Goal: Task Accomplishment & Management: Complete application form

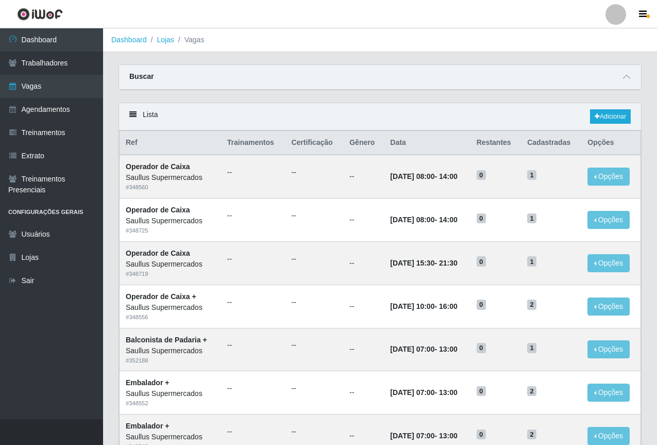
click at [318, 29] on ol "Dashboard Lojas Vagas" at bounding box center [380, 40] width 554 height 24
click at [309, 41] on ol "Dashboard Lojas Vagas" at bounding box center [380, 40] width 554 height 24
drag, startPoint x: 388, startPoint y: 77, endPoint x: 344, endPoint y: 7, distance: 82.5
click at [386, 75] on div "Buscar" at bounding box center [380, 77] width 522 height 25
drag, startPoint x: 458, startPoint y: 74, endPoint x: 452, endPoint y: 73, distance: 5.9
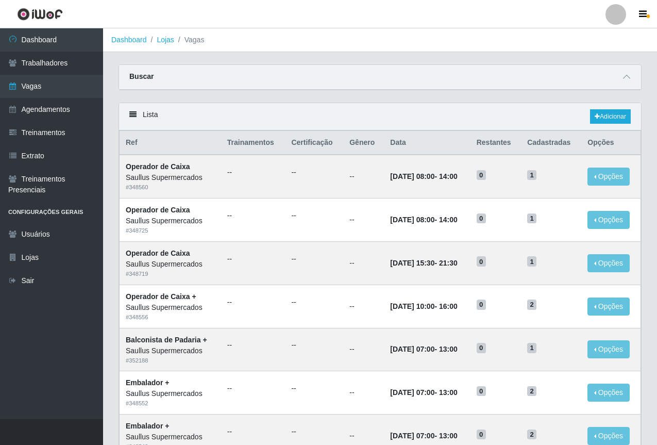
click at [457, 74] on div "Buscar" at bounding box center [380, 77] width 522 height 25
click at [308, 82] on div "Buscar" at bounding box center [380, 77] width 522 height 25
click at [625, 80] on icon at bounding box center [626, 76] width 7 height 7
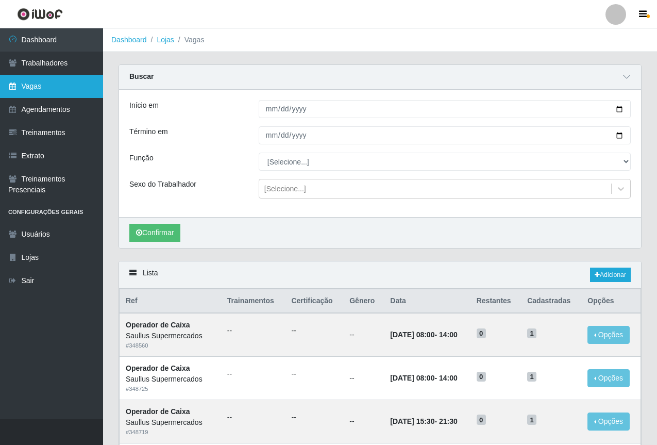
click at [30, 91] on link "Vagas" at bounding box center [51, 86] width 103 height 23
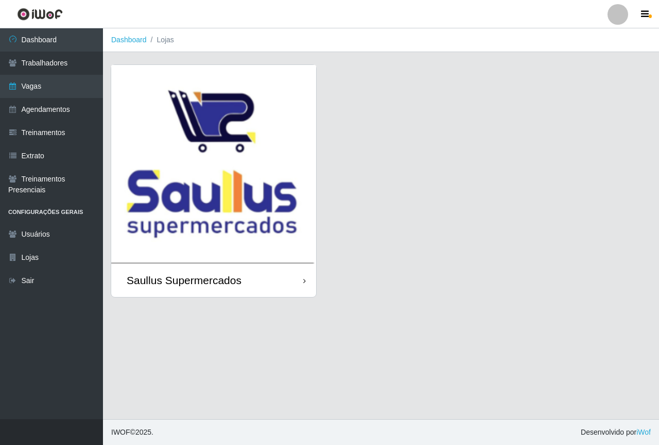
click at [236, 161] on img at bounding box center [213, 164] width 205 height 198
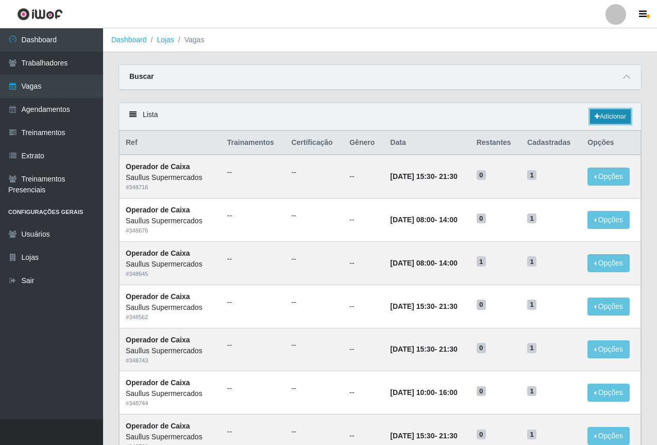
click at [600, 114] on link "Adicionar" at bounding box center [610, 116] width 41 height 14
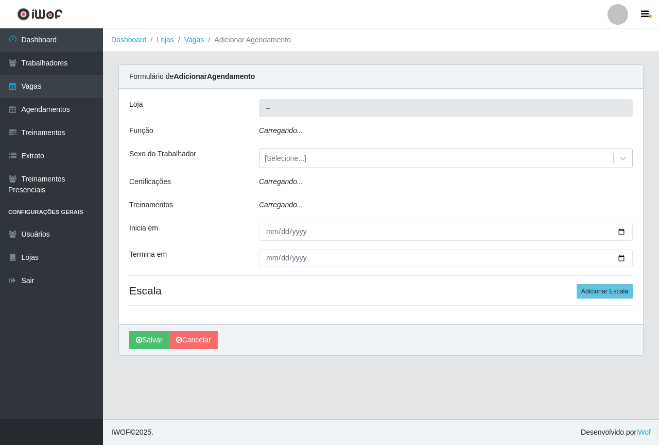
type input "Saullus Supermercados"
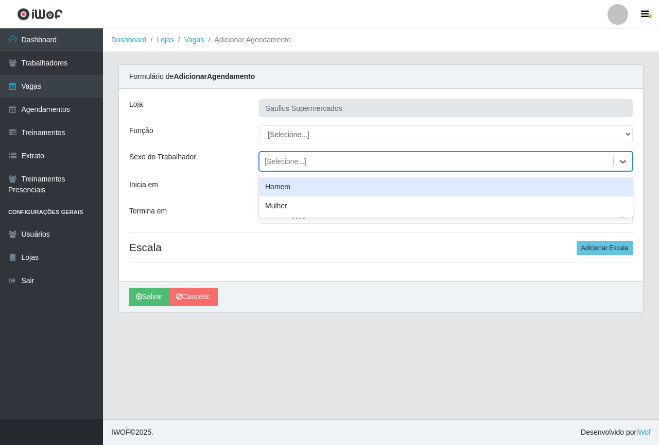
click at [290, 164] on div "[Selecione...]" at bounding box center [286, 161] width 42 height 11
click at [276, 188] on div "Homem" at bounding box center [446, 186] width 374 height 19
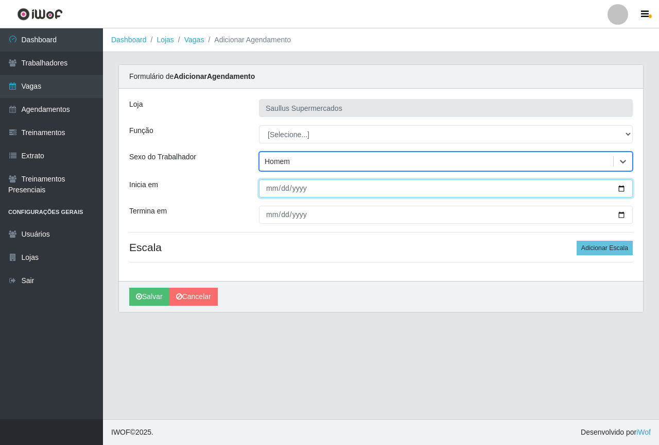
click at [269, 190] on input "Inicia em" at bounding box center [446, 188] width 374 height 18
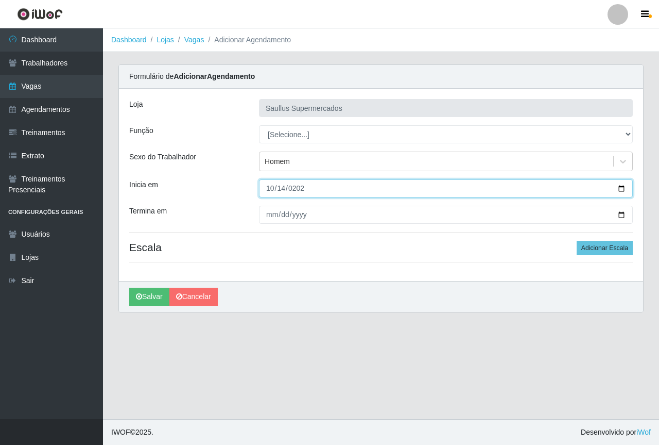
type input "[DATE]"
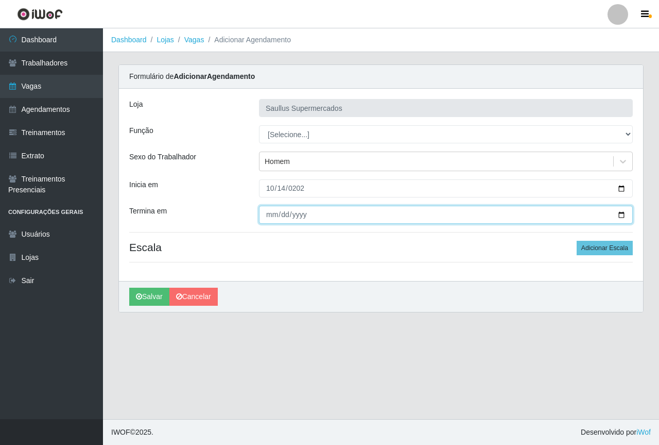
click at [274, 219] on input "Termina em" at bounding box center [446, 215] width 374 height 18
type input "[DATE]"
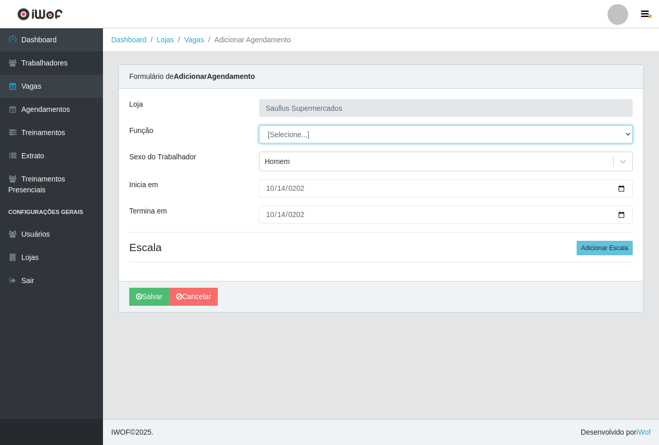
click at [294, 136] on select "[Selecione...] ASG ASG + ASG ++ Balconista de Açougue Balconista de Açougue + B…" at bounding box center [446, 134] width 374 height 18
select select "24"
click at [259, 125] on select "[Selecione...] ASG ASG + ASG ++ Balconista de Açougue Balconista de Açougue + B…" at bounding box center [446, 134] width 374 height 18
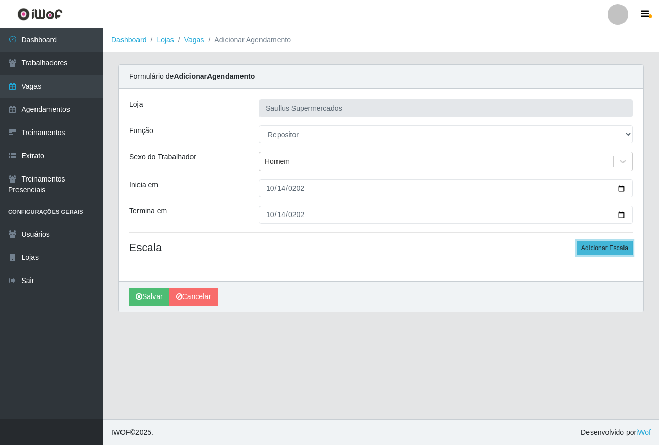
click at [592, 249] on button "Adicionar Escala" at bounding box center [605, 248] width 56 height 14
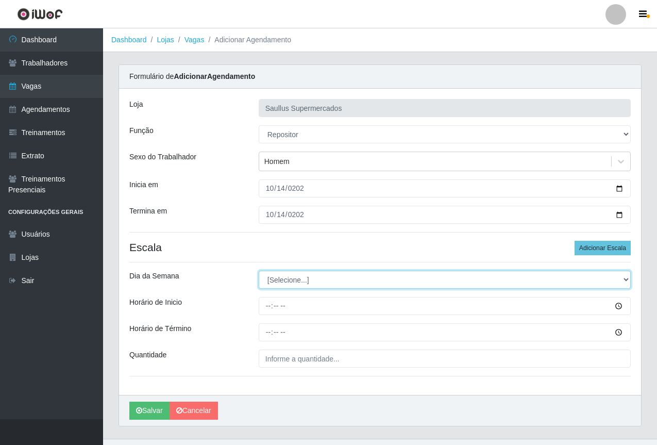
click at [278, 277] on select "[Selecione...] Segunda Terça Quarta Quinta Sexta Sábado Domingo" at bounding box center [445, 279] width 372 height 18
select select "2"
click at [259, 270] on select "[Selecione...] Segunda Terça Quarta Quinta Sexta Sábado Domingo" at bounding box center [445, 279] width 372 height 18
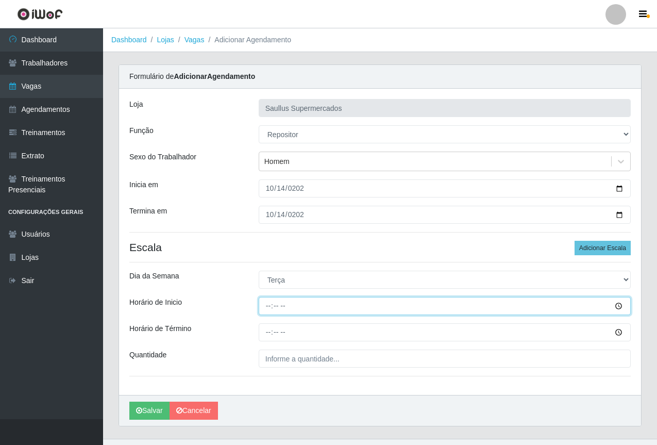
click at [272, 305] on input "Horário de Inicio" at bounding box center [445, 306] width 372 height 18
type input "08:00"
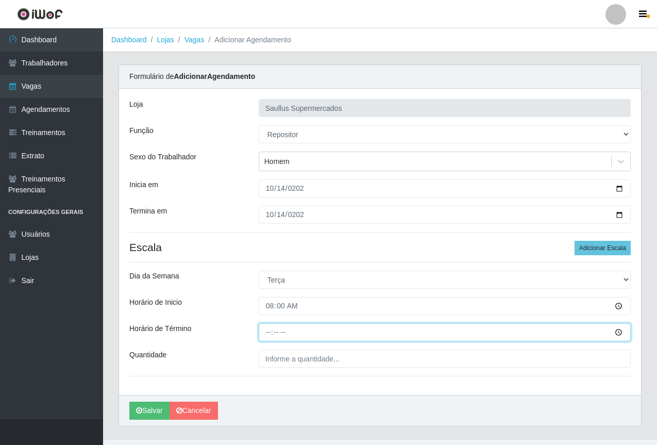
click at [269, 338] on input "Horário de Término" at bounding box center [445, 332] width 372 height 18
type input "14:00"
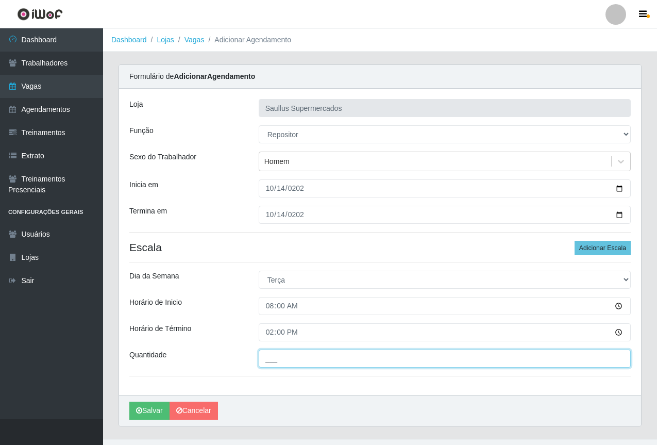
click at [278, 360] on input "___" at bounding box center [445, 358] width 372 height 18
type input "1__"
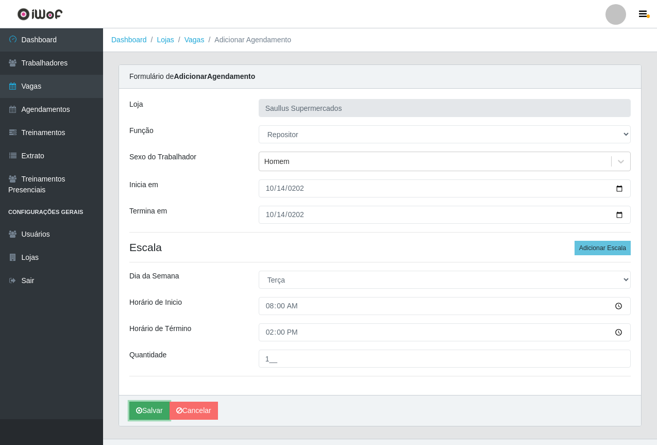
click at [150, 411] on button "Salvar" at bounding box center [149, 410] width 40 height 18
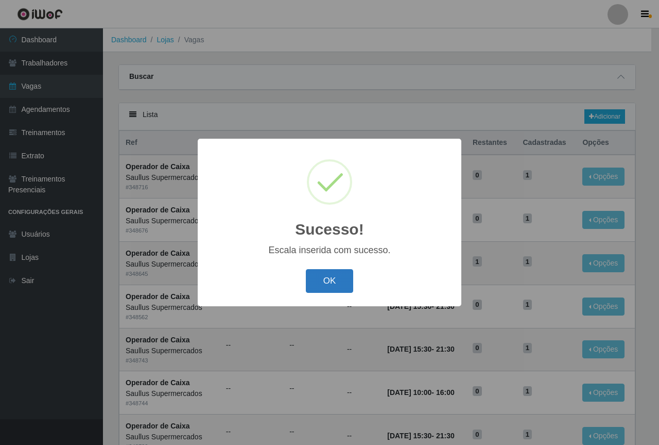
click at [318, 280] on button "OK" at bounding box center [330, 281] width 48 height 24
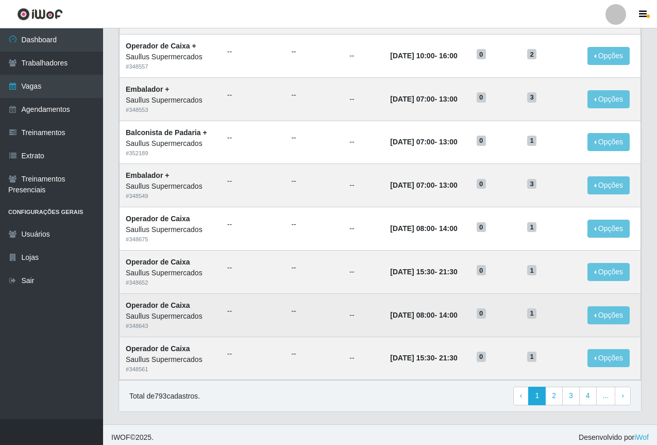
scroll to position [429, 0]
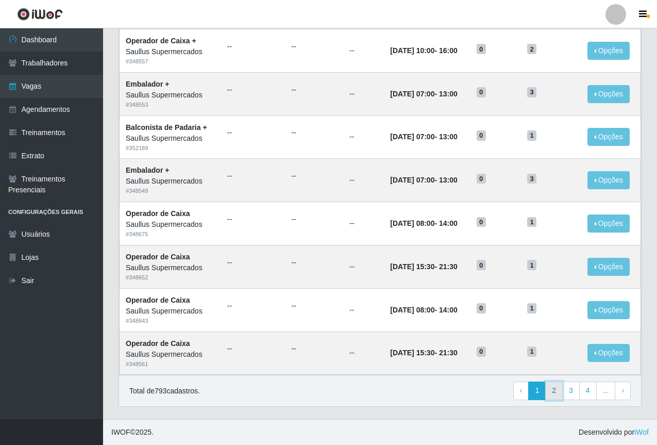
click at [556, 394] on link "2" at bounding box center [554, 390] width 18 height 19
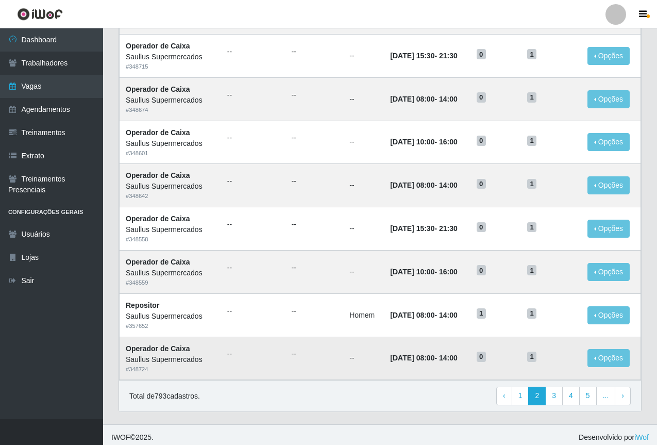
scroll to position [429, 0]
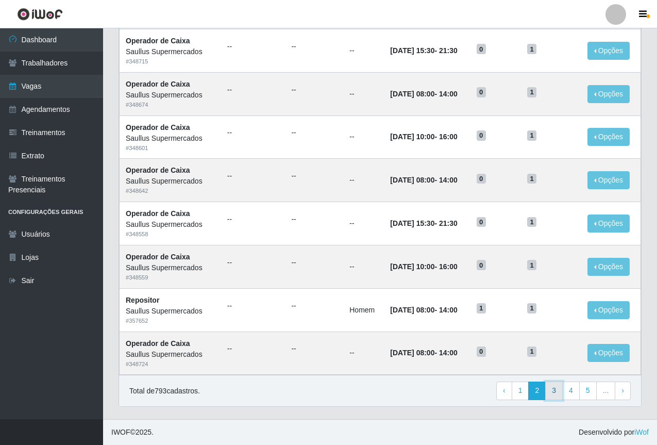
click at [560, 390] on link "3" at bounding box center [554, 390] width 18 height 19
click at [519, 392] on link "2" at bounding box center [521, 390] width 18 height 19
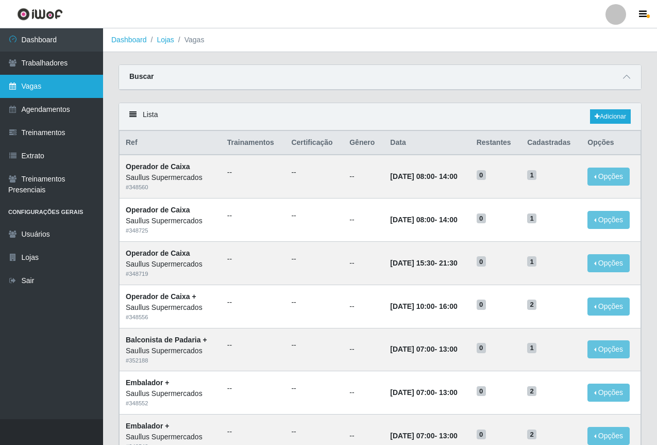
click at [48, 84] on link "Vagas" at bounding box center [51, 86] width 103 height 23
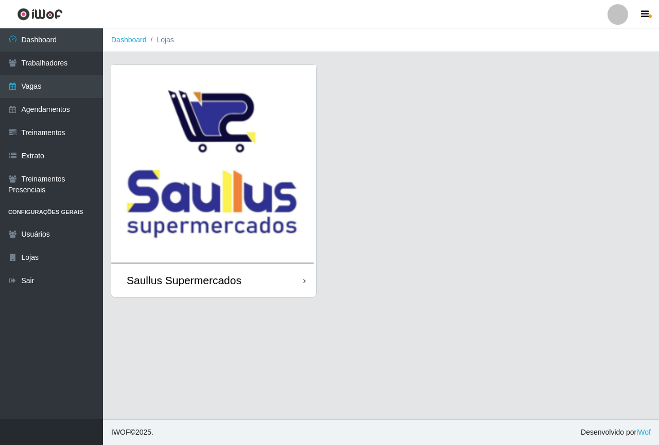
click at [230, 186] on img at bounding box center [213, 164] width 205 height 198
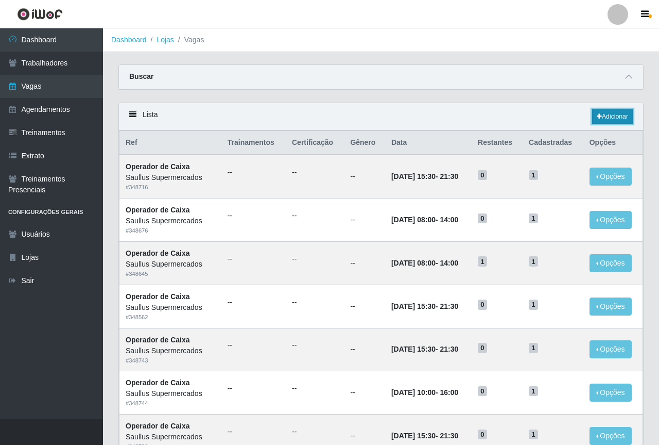
click at [599, 118] on link "Adicionar" at bounding box center [612, 116] width 41 height 14
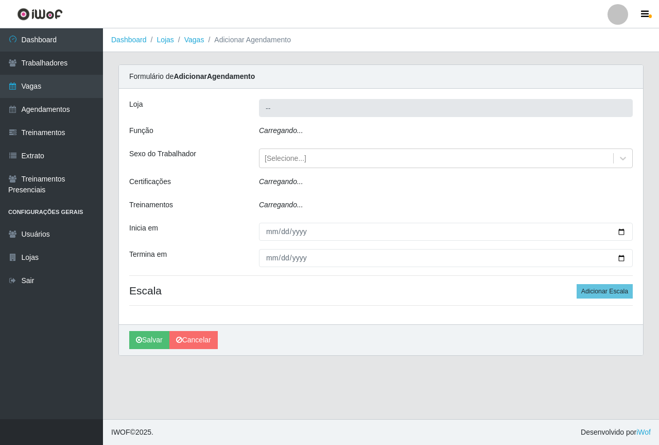
type input "Saullus Supermercados"
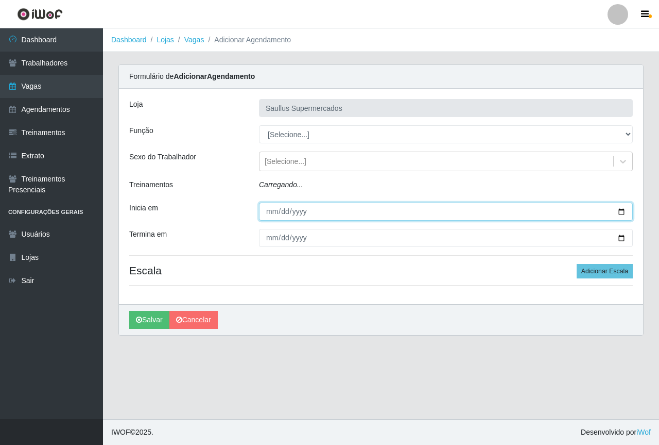
click at [269, 214] on input "Inicia em" at bounding box center [446, 211] width 374 height 18
type input "2022-10-14"
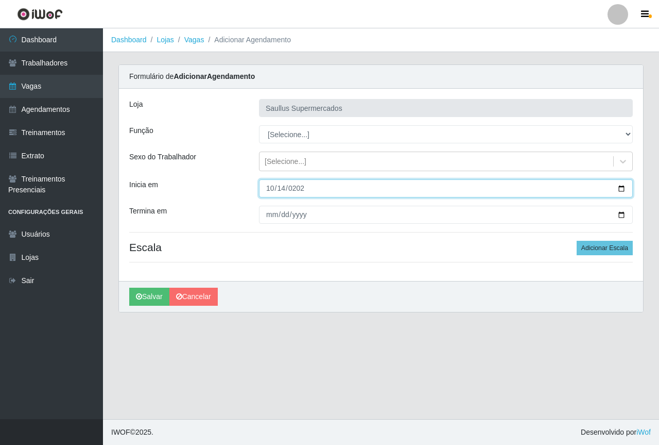
type input "[DATE]"
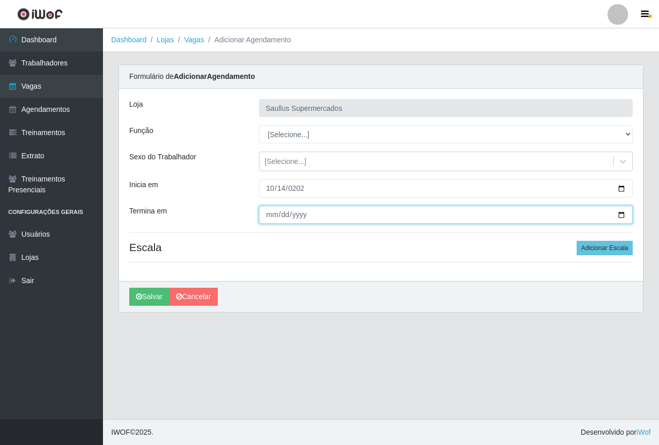
click at [271, 211] on input "Termina em" at bounding box center [446, 215] width 374 height 18
type input "[DATE]"
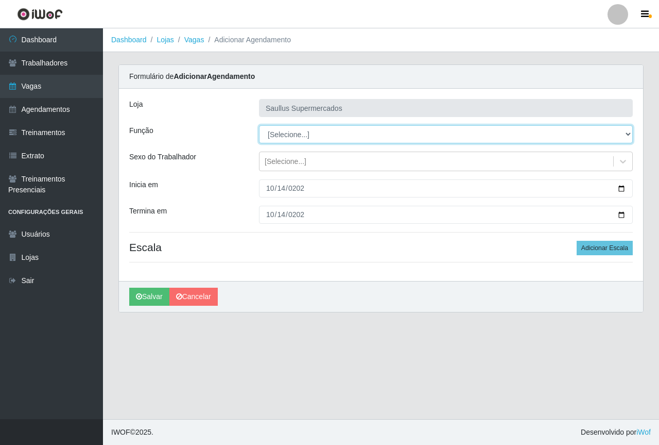
click at [308, 137] on select "[Selecione...] ASG ASG + ASG ++ Balconista de Açougue Balconista de Açougue + B…" at bounding box center [446, 134] width 374 height 18
select select "22"
click at [259, 125] on select "[Selecione...] ASG ASG + ASG ++ Balconista de Açougue Balconista de Açougue + B…" at bounding box center [446, 134] width 374 height 18
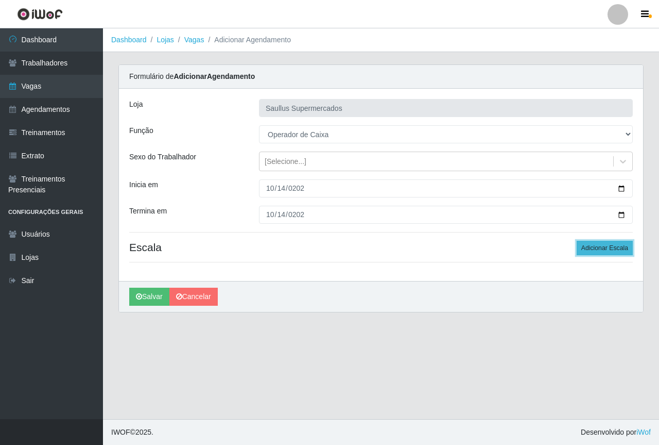
click at [604, 247] on button "Adicionar Escala" at bounding box center [605, 248] width 56 height 14
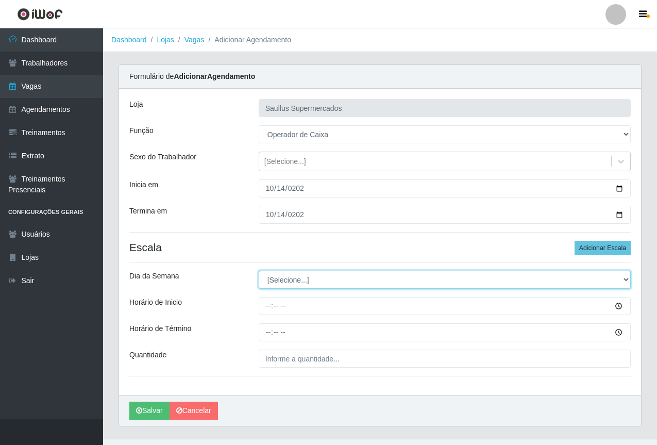
click at [301, 280] on select "[Selecione...] Segunda Terça Quarta Quinta Sexta Sábado Domingo" at bounding box center [445, 279] width 372 height 18
select select "2"
click at [259, 270] on select "[Selecione...] Segunda Terça Quarta Quinta Sexta Sábado Domingo" at bounding box center [445, 279] width 372 height 18
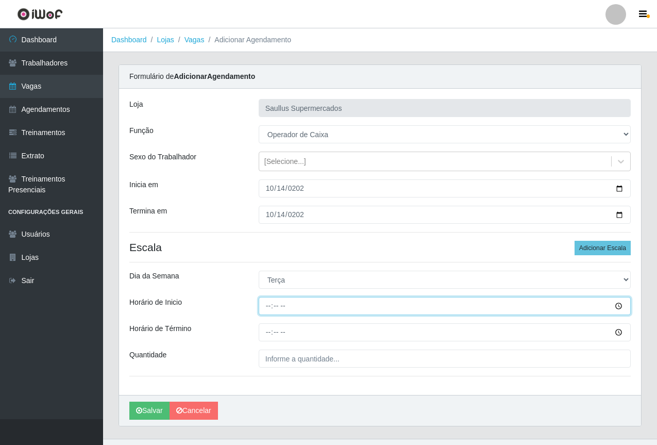
click at [264, 303] on input "Horário de Inicio" at bounding box center [445, 306] width 372 height 18
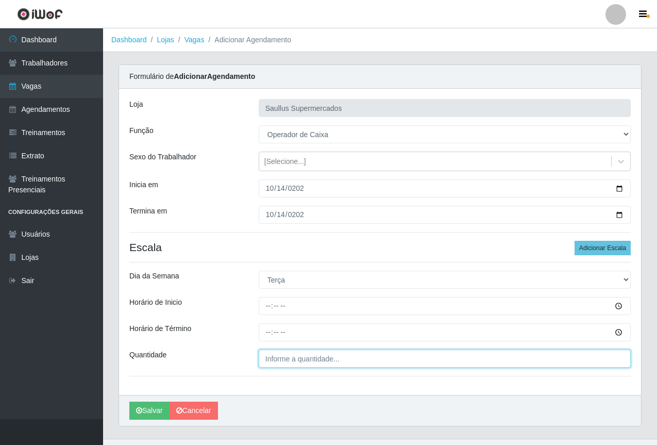
drag, startPoint x: 276, startPoint y: 354, endPoint x: 290, endPoint y: 363, distance: 16.4
click at [277, 354] on input "Quantidade" at bounding box center [445, 358] width 372 height 18
type input "___"
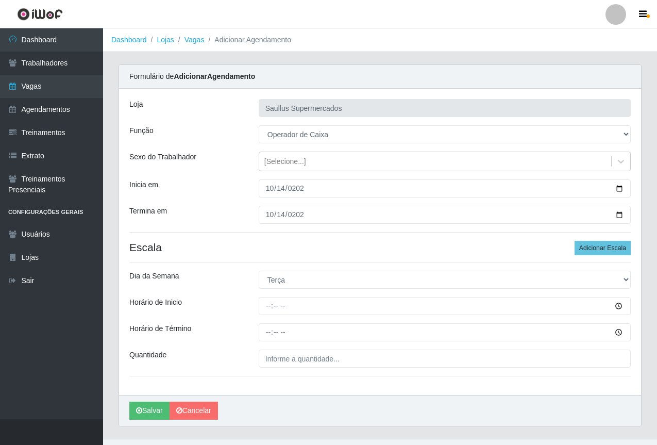
click at [241, 351] on div "Quantidade" at bounding box center [186, 358] width 129 height 18
click at [53, 89] on link "Vagas" at bounding box center [51, 86] width 103 height 23
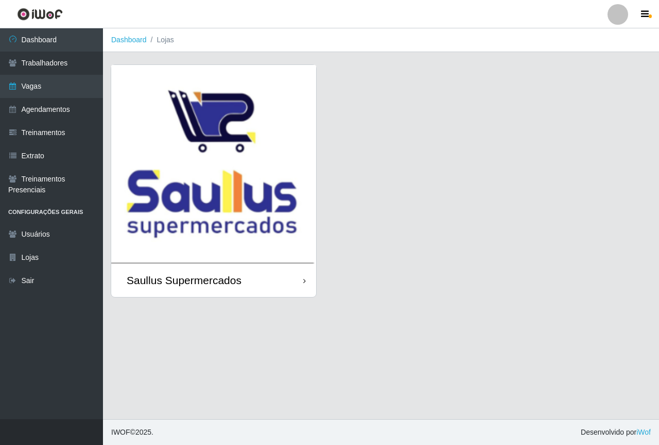
click at [212, 195] on img at bounding box center [213, 164] width 205 height 198
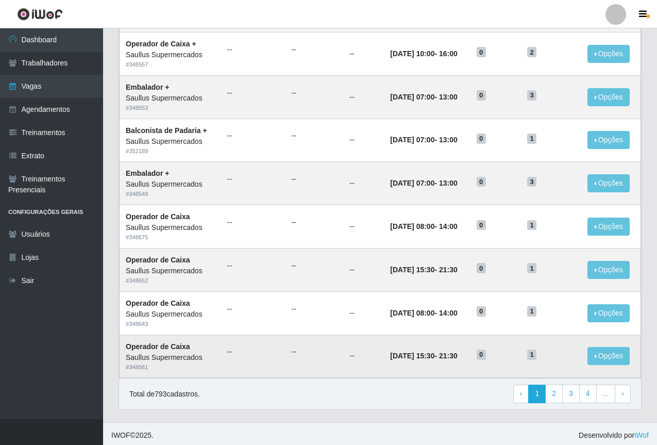
scroll to position [429, 0]
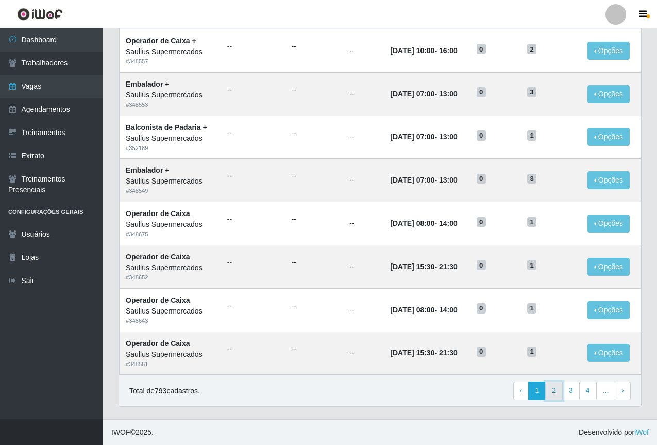
click at [553, 392] on link "2" at bounding box center [554, 390] width 18 height 19
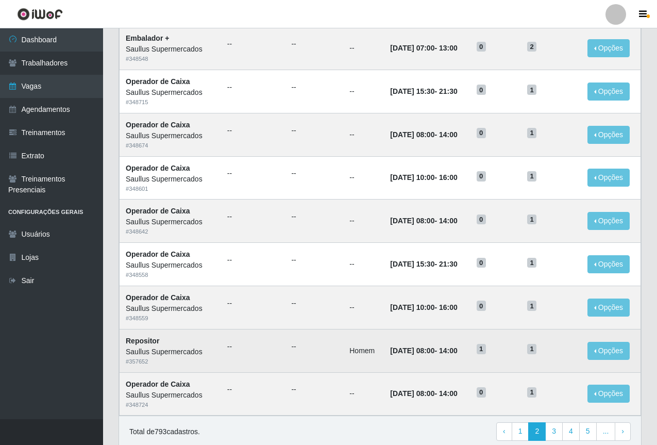
scroll to position [429, 0]
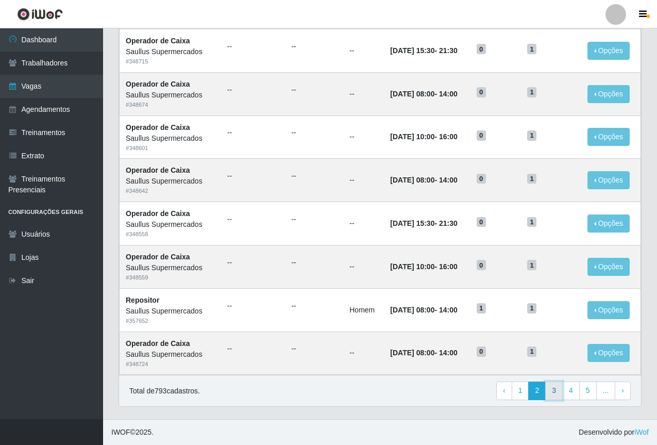
click at [550, 395] on link "3" at bounding box center [554, 390] width 18 height 19
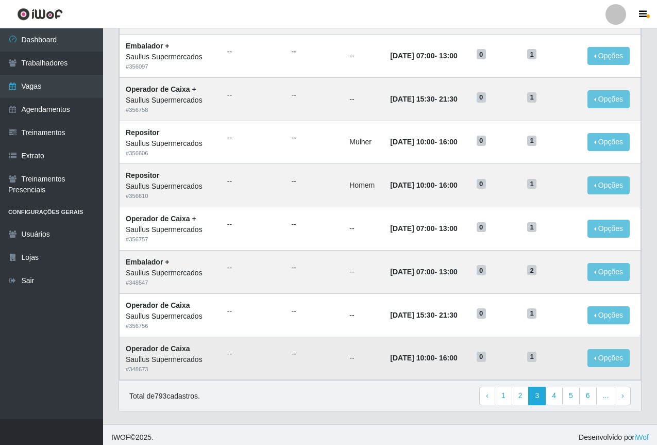
scroll to position [429, 0]
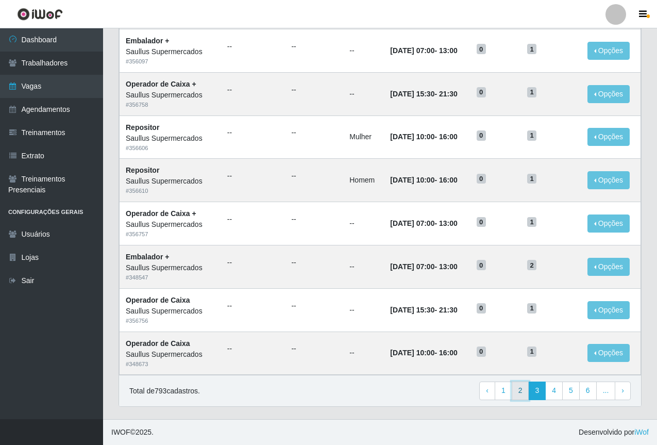
click at [522, 394] on link "2" at bounding box center [521, 390] width 18 height 19
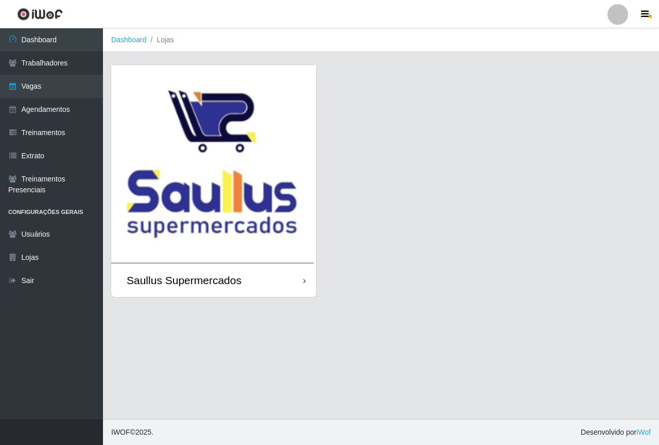
click at [195, 181] on img at bounding box center [213, 164] width 205 height 198
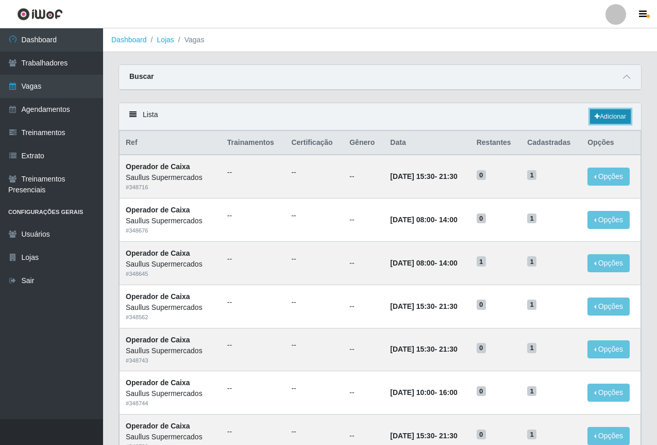
click at [608, 116] on link "Adicionar" at bounding box center [610, 116] width 41 height 14
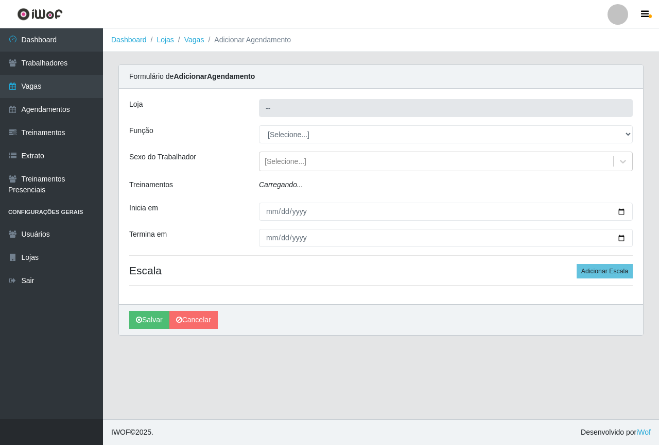
type input "Saullus Supermercados"
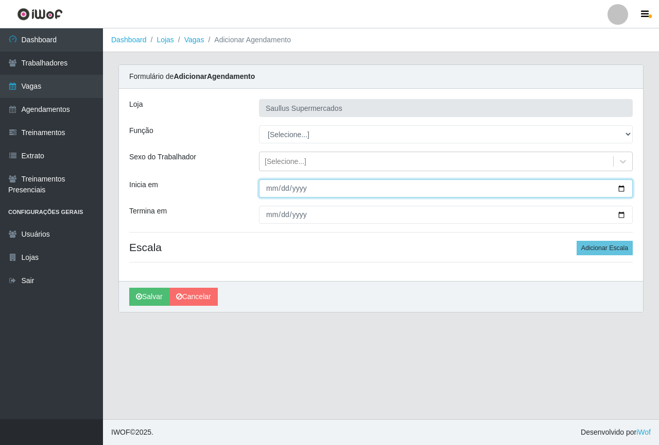
click at [276, 191] on input "Inicia em" at bounding box center [446, 188] width 374 height 18
type input "[DATE]"
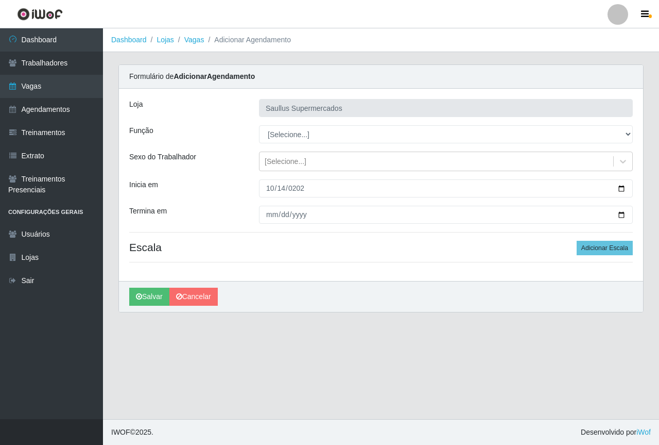
click at [269, 224] on div "[PERSON_NAME] Supermercados Função [Selecione...] ASG ASG + ASG ++ Balconista d…" at bounding box center [381, 185] width 524 height 192
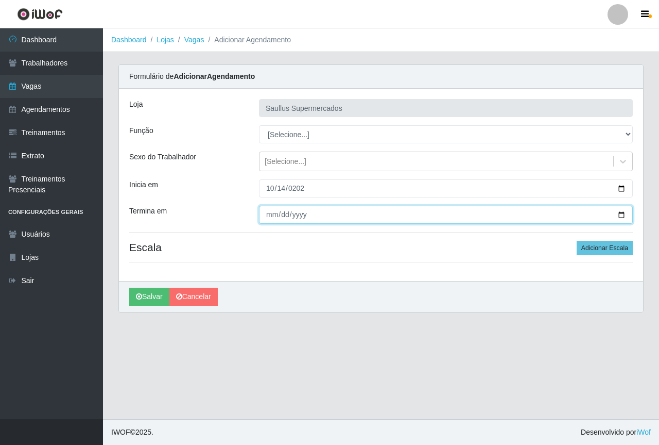
click at [265, 216] on input "Termina em" at bounding box center [446, 215] width 374 height 18
type input "[DATE]"
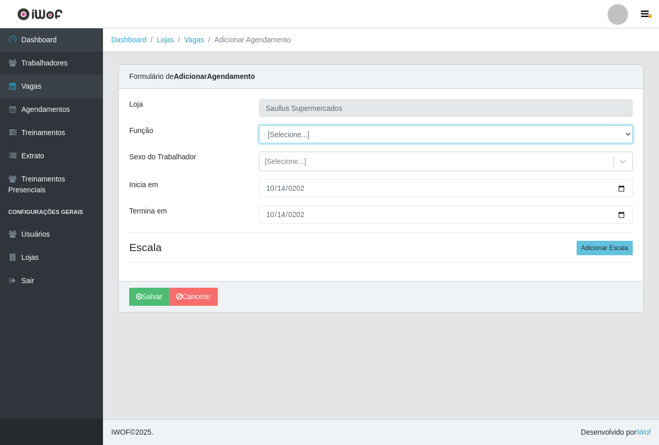
drag, startPoint x: 282, startPoint y: 132, endPoint x: 284, endPoint y: 142, distance: 10.0
click at [282, 134] on select "[Selecione...] ASG ASG + ASG ++ Balconista de Açougue Balconista de Açougue + B…" at bounding box center [446, 134] width 374 height 18
select select "22"
click at [259, 125] on select "[Selecione...] ASG ASG + ASG ++ Balconista de Açougue Balconista de Açougue + B…" at bounding box center [446, 134] width 374 height 18
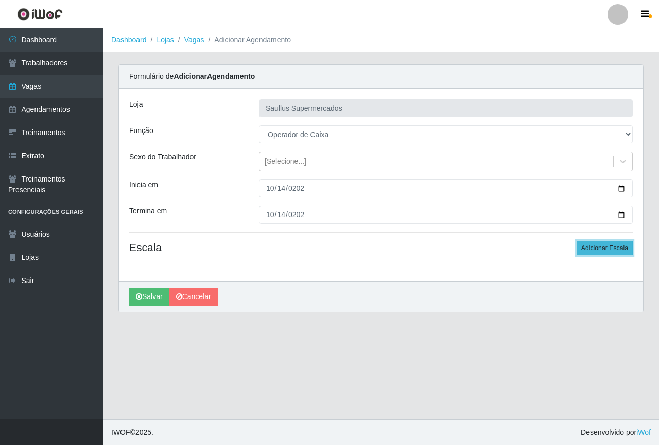
click at [602, 248] on button "Adicionar Escala" at bounding box center [605, 248] width 56 height 14
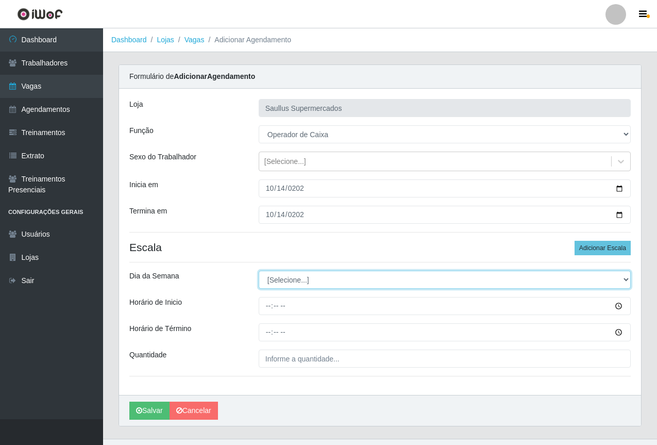
drag, startPoint x: 296, startPoint y: 281, endPoint x: 292, endPoint y: 287, distance: 7.7
click at [296, 281] on select "[Selecione...] Segunda Terça Quarta Quinta Sexta Sábado Domingo" at bounding box center [445, 279] width 372 height 18
select select "2"
click at [259, 270] on select "[Selecione...] Segunda Terça Quarta Quinta Sexta Sábado Domingo" at bounding box center [445, 279] width 372 height 18
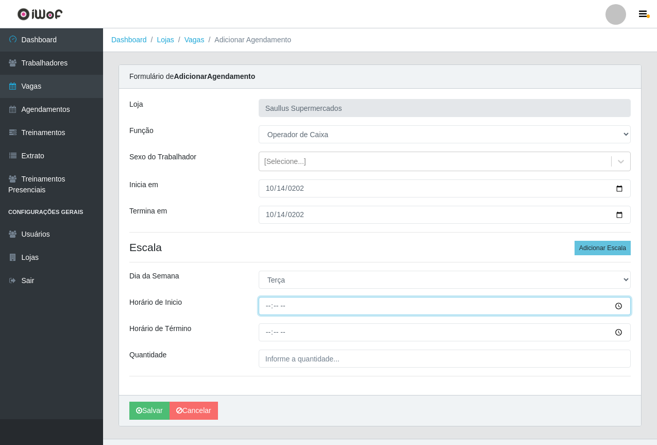
click at [271, 311] on input "Horário de Inicio" at bounding box center [445, 306] width 372 height 18
type input "10:00"
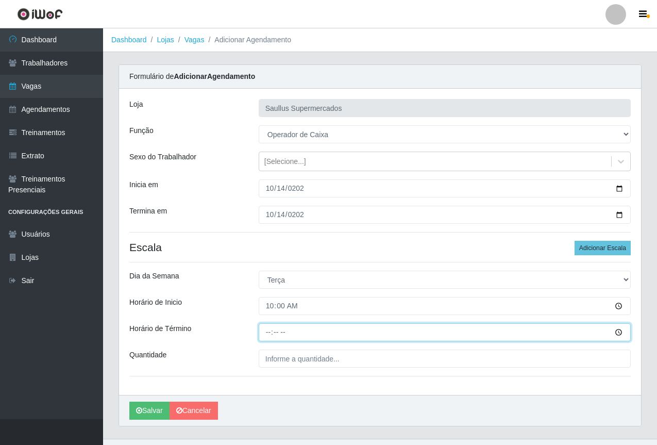
click at [275, 329] on input "Horário de Término" at bounding box center [445, 332] width 372 height 18
click at [269, 332] on input "Horário de Término" at bounding box center [445, 332] width 372 height 18
type input "16:00"
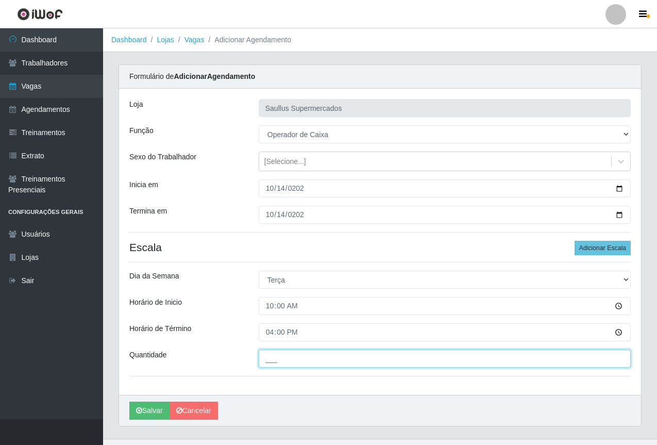
drag, startPoint x: 293, startPoint y: 354, endPoint x: 306, endPoint y: 363, distance: 15.3
click at [293, 354] on input "___" at bounding box center [445, 358] width 372 height 18
type input "1__"
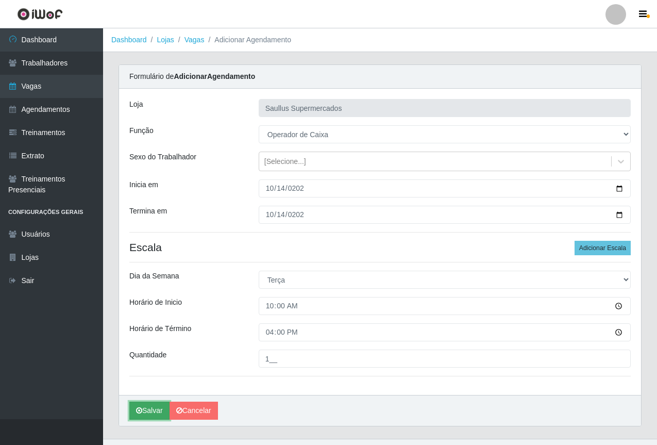
click at [150, 412] on button "Salvar" at bounding box center [149, 410] width 40 height 18
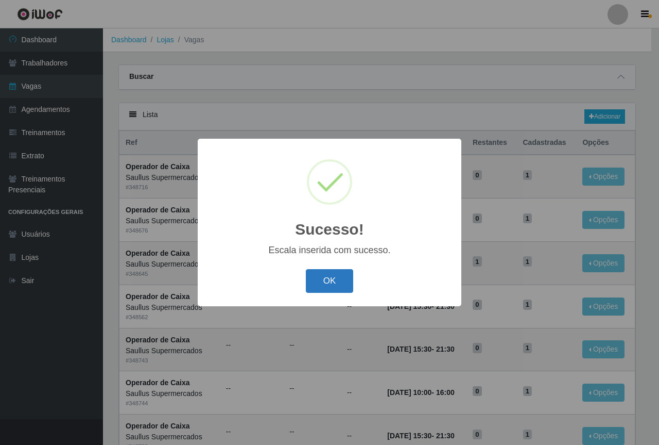
click at [329, 286] on button "OK" at bounding box center [330, 281] width 48 height 24
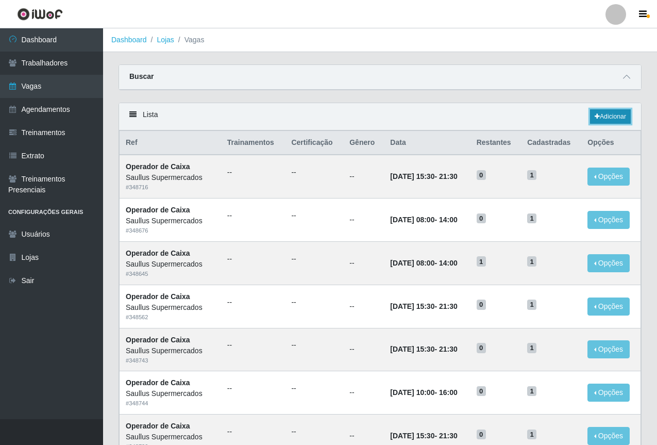
click at [601, 122] on link "Adicionar" at bounding box center [610, 116] width 41 height 14
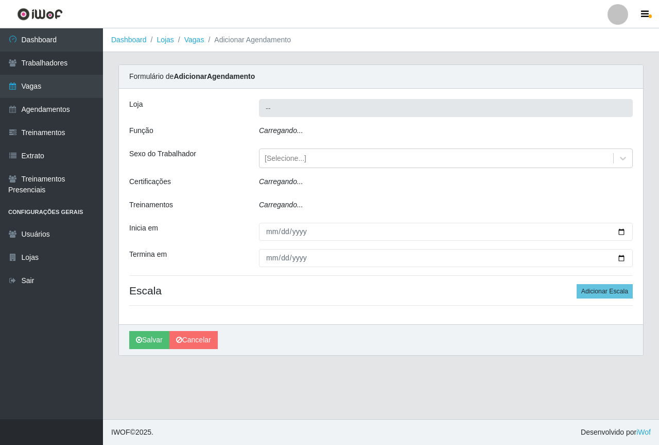
type input "Saullus Supermercados"
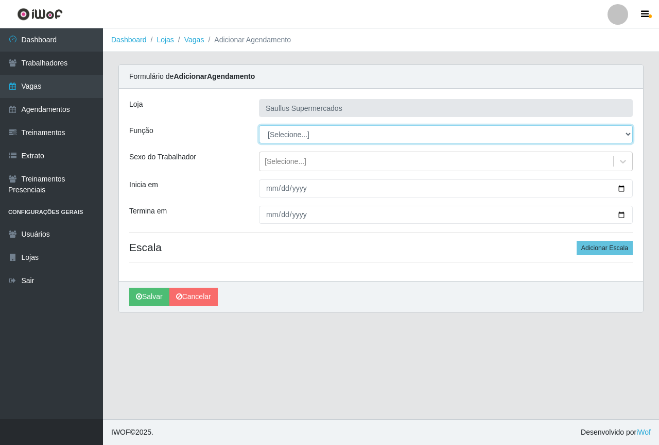
click at [294, 135] on select "[Selecione...] ASG ASG + ASG ++ Balconista de Açougue Balconista de Açougue + B…" at bounding box center [446, 134] width 374 height 18
select select "22"
click at [259, 125] on select "[Selecione...] ASG ASG + ASG ++ Balconista de Açougue Balconista de Açougue + B…" at bounding box center [446, 134] width 374 height 18
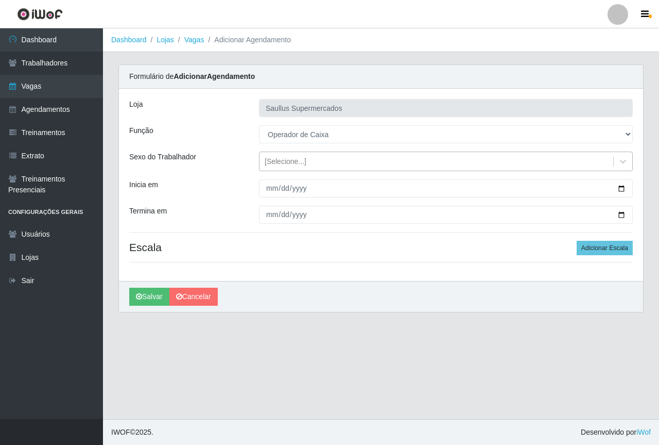
click at [290, 163] on div "[Selecione...]" at bounding box center [286, 161] width 42 height 11
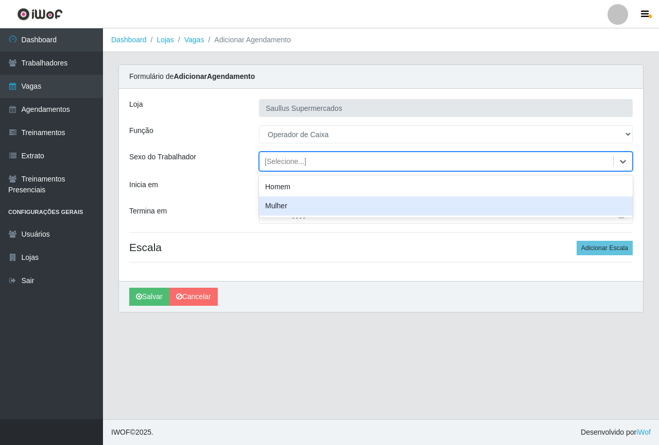
drag, startPoint x: 244, startPoint y: 211, endPoint x: 277, endPoint y: 207, distance: 32.7
click at [245, 211] on div "Termina em" at bounding box center [187, 215] width 130 height 18
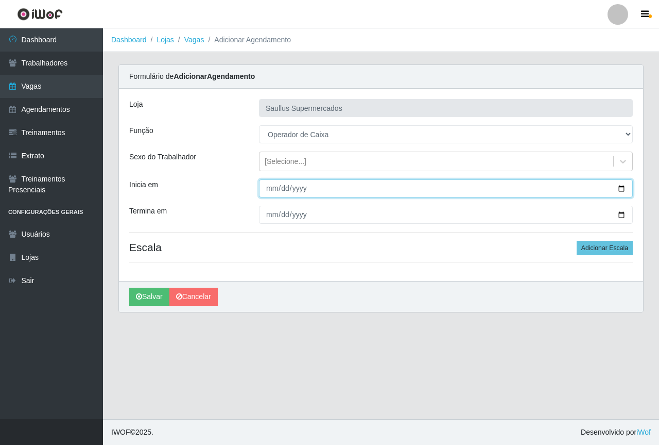
click at [271, 191] on input "Inicia em" at bounding box center [446, 188] width 374 height 18
type input "2025-10-14"
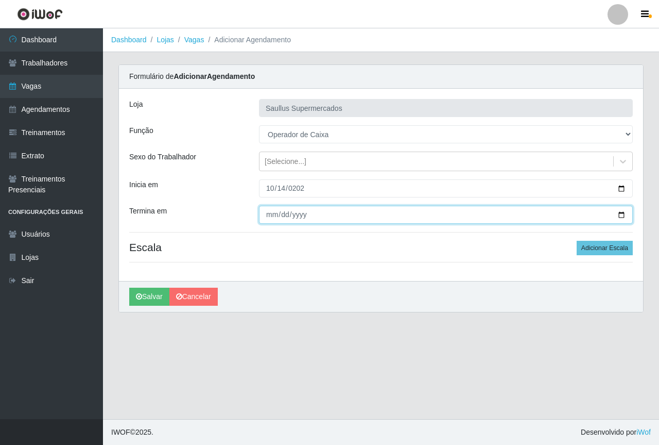
click at [267, 214] on input "Termina em" at bounding box center [446, 215] width 374 height 18
type input "2025-10-14"
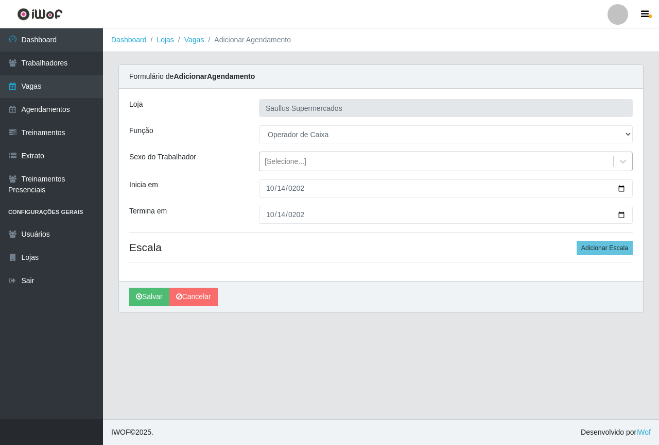
click at [290, 167] on div "[Selecione...]" at bounding box center [437, 161] width 354 height 17
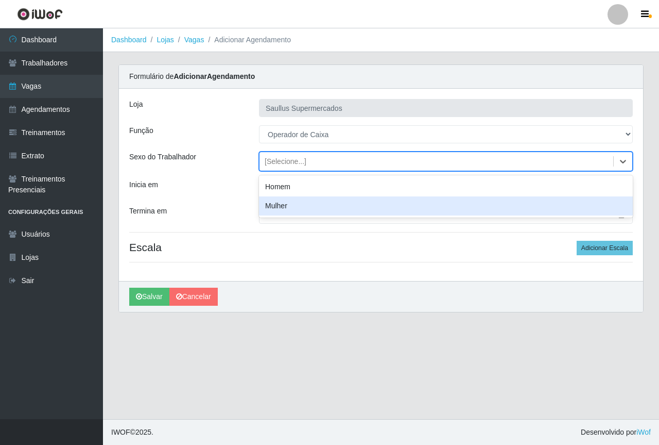
drag, startPoint x: 220, startPoint y: 199, endPoint x: 427, endPoint y: 218, distance: 207.5
click at [234, 200] on div "Loja Saullus Supermercados Função [Selecione...] ASG ASG + ASG ++ Balconista de…" at bounding box center [381, 185] width 524 height 192
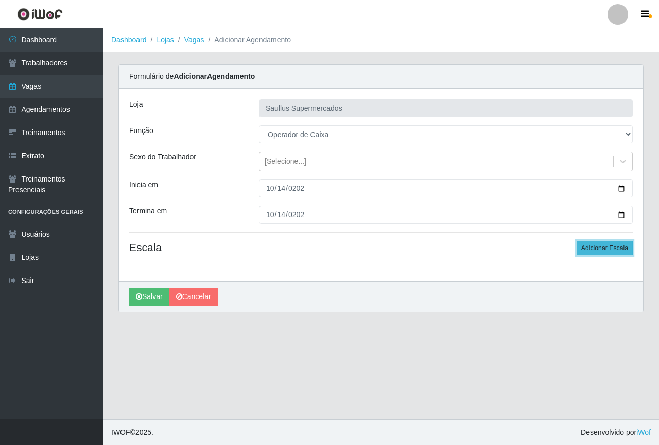
click at [590, 250] on button "Adicionar Escala" at bounding box center [605, 248] width 56 height 14
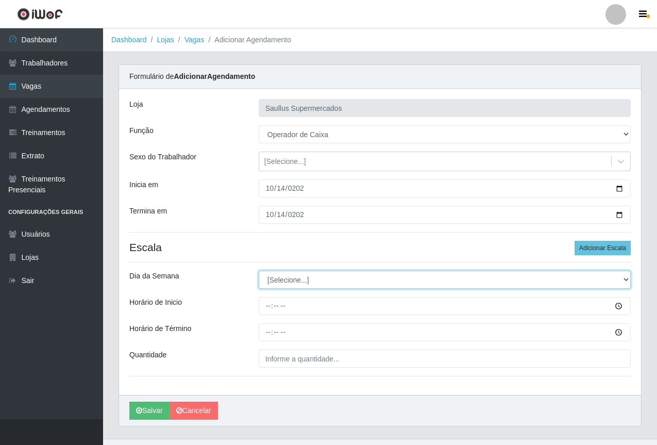
drag, startPoint x: 308, startPoint y: 275, endPoint x: 296, endPoint y: 284, distance: 15.8
click at [305, 277] on select "[Selecione...] Segunda Terça Quarta Quinta Sexta Sábado Domingo" at bounding box center [445, 279] width 372 height 18
select select "3"
click at [259, 270] on select "[Selecione...] Segunda Terça Quarta Quinta Sexta Sábado Domingo" at bounding box center [445, 279] width 372 height 18
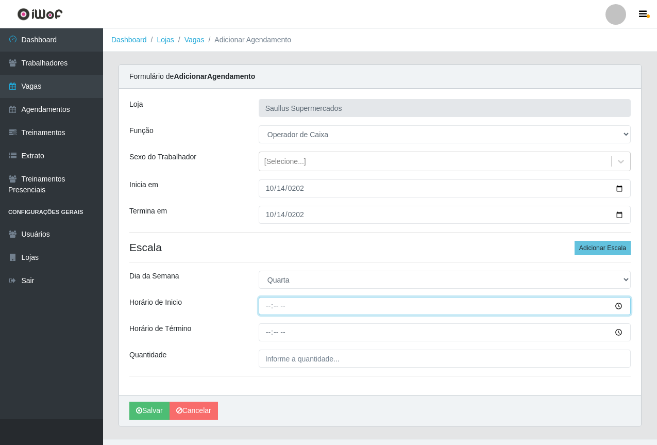
click at [264, 308] on input "Horário de Inicio" at bounding box center [445, 306] width 372 height 18
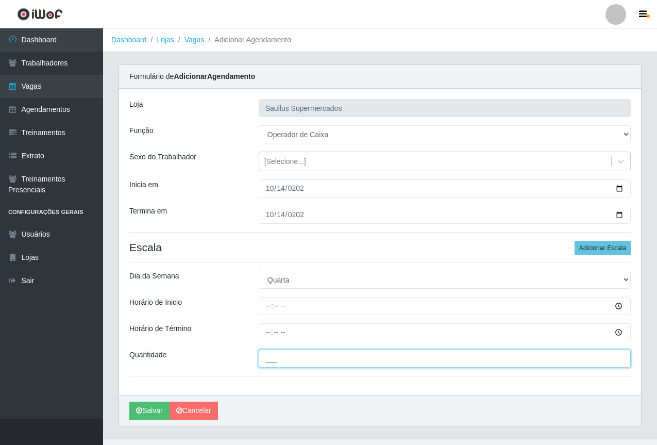
drag, startPoint x: 275, startPoint y: 362, endPoint x: 297, endPoint y: 369, distance: 23.8
click at [275, 362] on input "___" at bounding box center [445, 358] width 372 height 18
type input "2__"
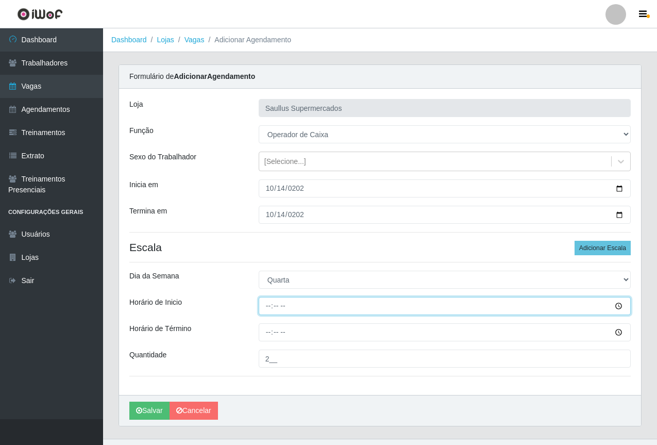
click at [268, 309] on input "Horário de Inicio" at bounding box center [445, 306] width 372 height 18
type input "15:30"
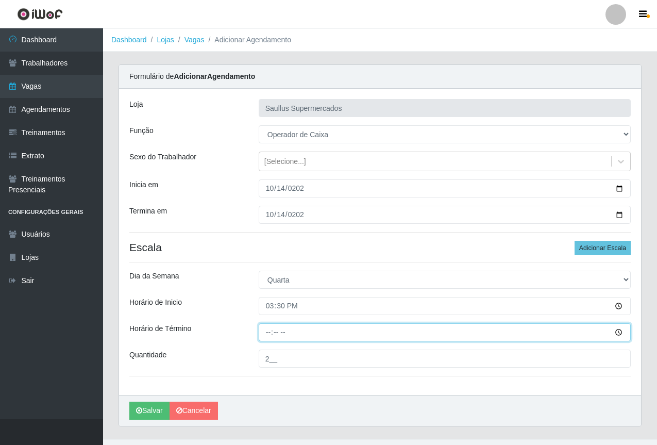
click at [271, 338] on input "Horário de Término" at bounding box center [445, 332] width 372 height 18
type input "21:30"
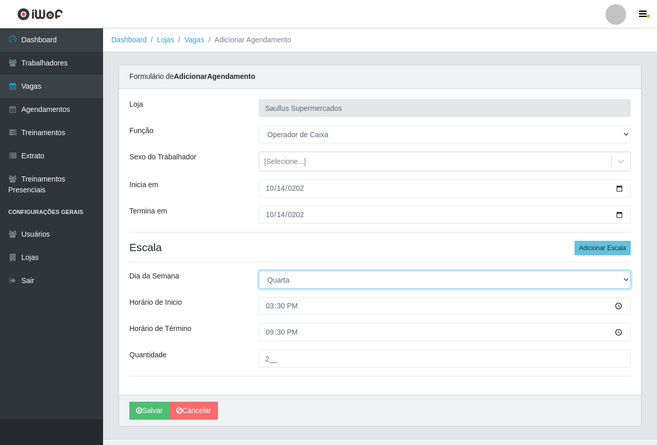
click at [283, 281] on select "[Selecione...] Segunda Terça Quarta Quinta Sexta Sábado Domingo" at bounding box center [445, 279] width 372 height 18
select select "2"
click at [259, 270] on select "[Selecione...] Segunda Terça Quarta Quinta Sexta Sábado Domingo" at bounding box center [445, 279] width 372 height 18
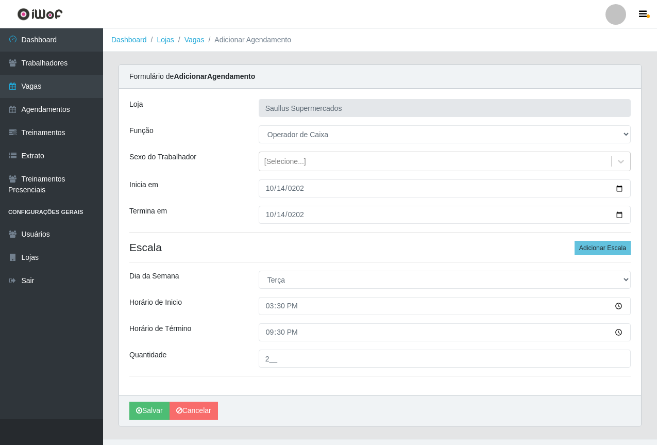
click at [239, 274] on div "Dia da Semana" at bounding box center [186, 279] width 129 height 18
click at [161, 402] on button "Salvar" at bounding box center [149, 410] width 40 height 18
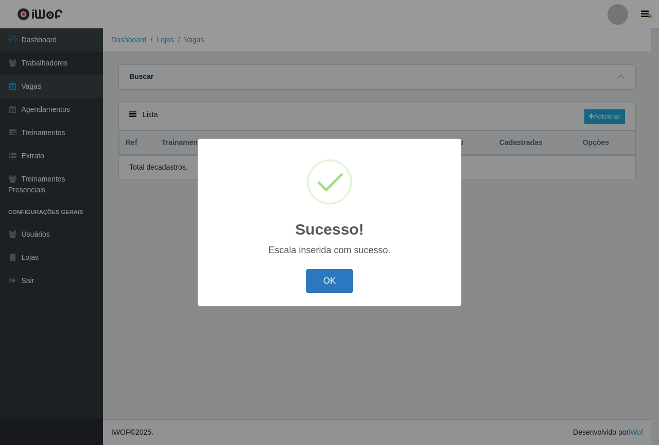
click at [325, 290] on button "OK" at bounding box center [330, 281] width 48 height 24
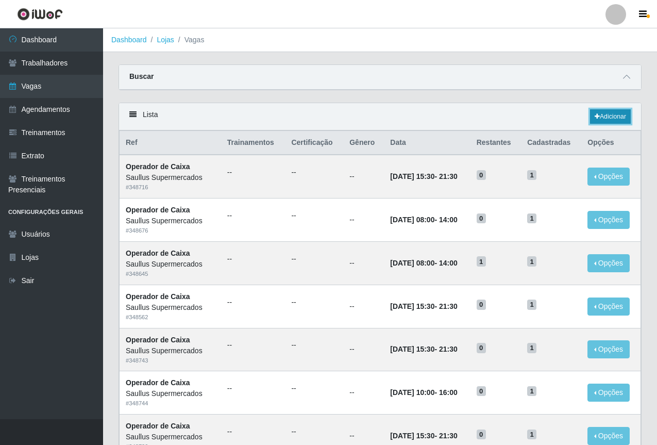
click at [608, 120] on link "Adicionar" at bounding box center [610, 116] width 41 height 14
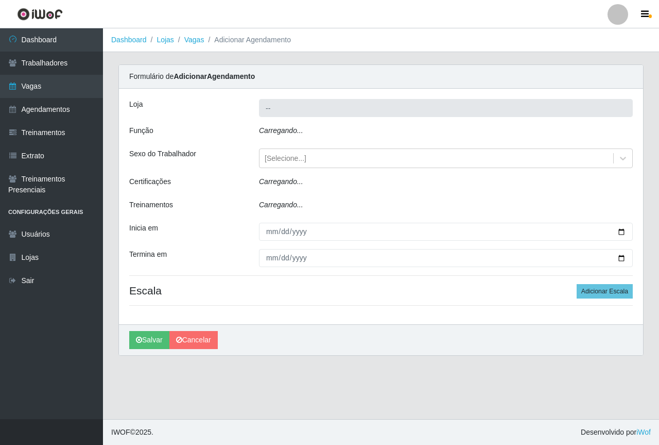
type input "Saullus Supermercados"
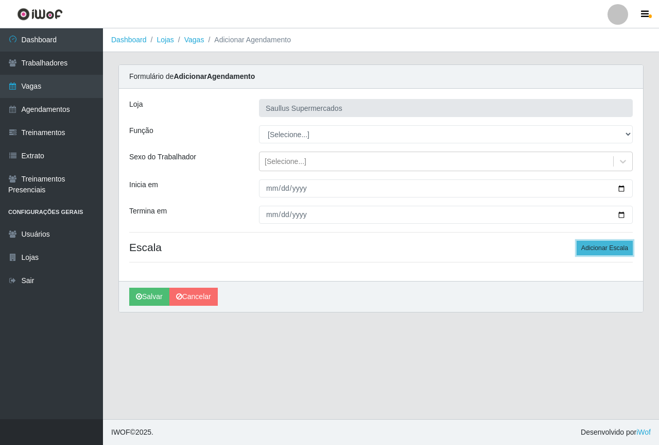
click at [608, 243] on button "Adicionar Escala" at bounding box center [605, 248] width 56 height 14
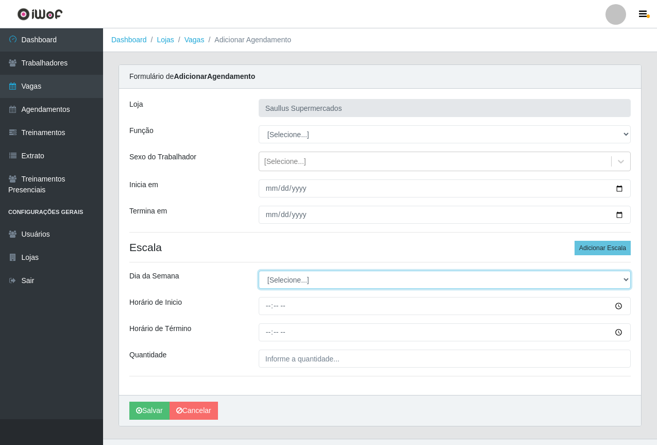
click at [279, 276] on select "[Selecione...] Segunda Terça Quarta Quinta Sexta Sábado Domingo" at bounding box center [445, 279] width 372 height 18
select select "3"
click at [259, 270] on select "[Selecione...] Segunda Terça Quarta Quinta Sexta Sábado Domingo" at bounding box center [445, 279] width 372 height 18
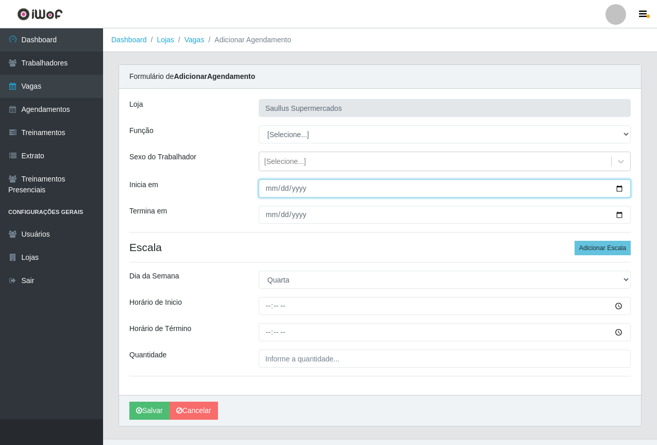
click at [265, 191] on input "Inicia em" at bounding box center [445, 188] width 372 height 18
type input "2025-10-15"
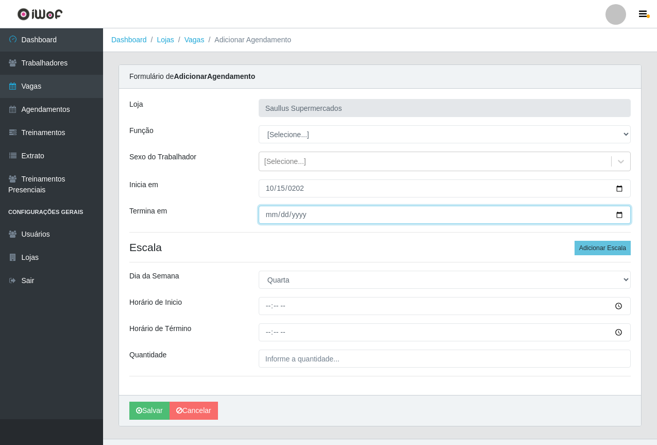
click at [269, 217] on input "Termina em" at bounding box center [445, 215] width 372 height 18
type input "2025-10-15"
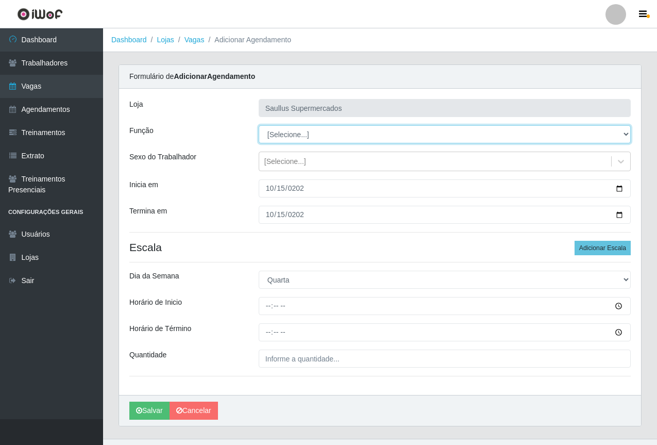
click at [288, 127] on select "[Selecione...] ASG ASG + ASG ++ Balconista de Açougue Balconista de Açougue + B…" at bounding box center [445, 134] width 372 height 18
select select "22"
click at [259, 125] on select "[Selecione...] ASG ASG + ASG ++ Balconista de Açougue Balconista de Açougue + B…" at bounding box center [445, 134] width 372 height 18
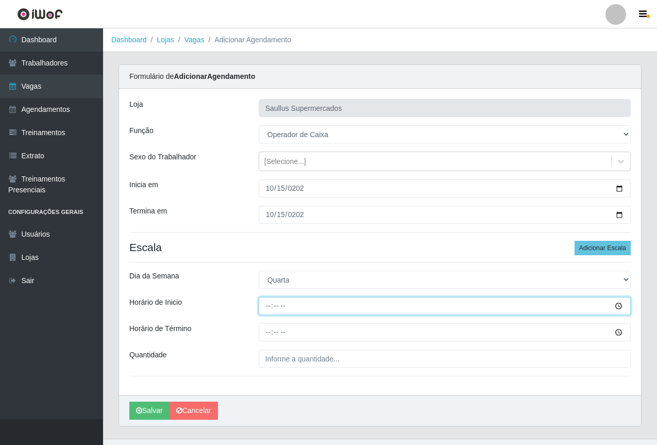
click at [272, 305] on input "Horário de Inicio" at bounding box center [445, 306] width 372 height 18
type input "15:30"
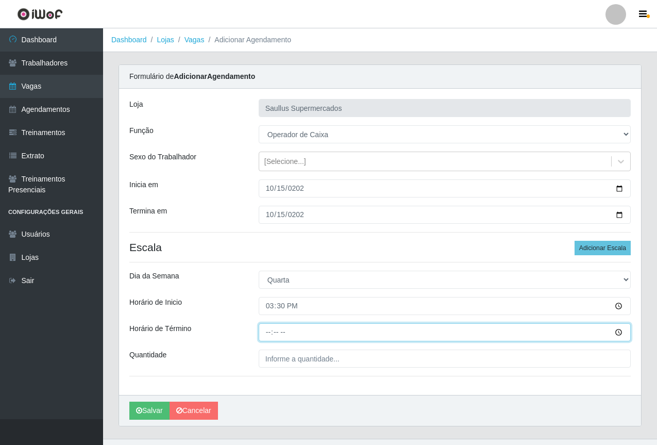
click at [264, 336] on input "Horário de Término" at bounding box center [445, 332] width 372 height 18
type input "21:30"
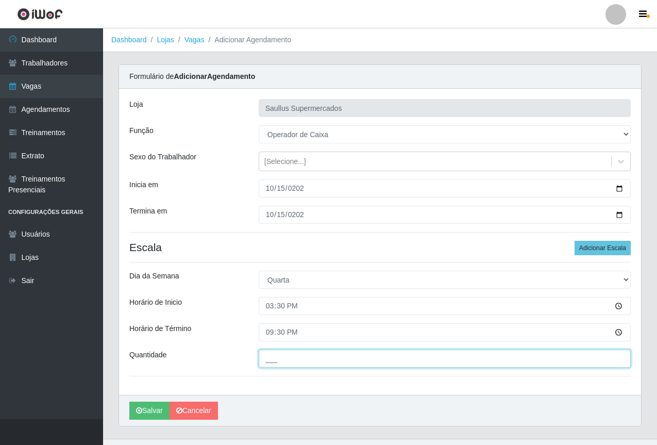
drag, startPoint x: 297, startPoint y: 358, endPoint x: 307, endPoint y: 367, distance: 13.8
click at [297, 358] on input "___" at bounding box center [445, 358] width 372 height 18
type input "1__"
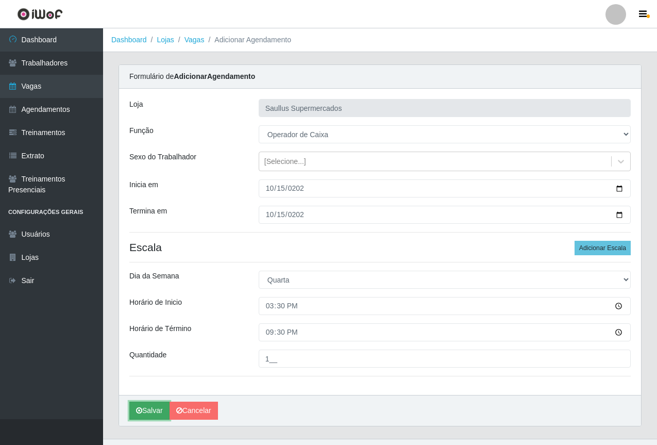
click at [155, 410] on button "Salvar" at bounding box center [149, 410] width 40 height 18
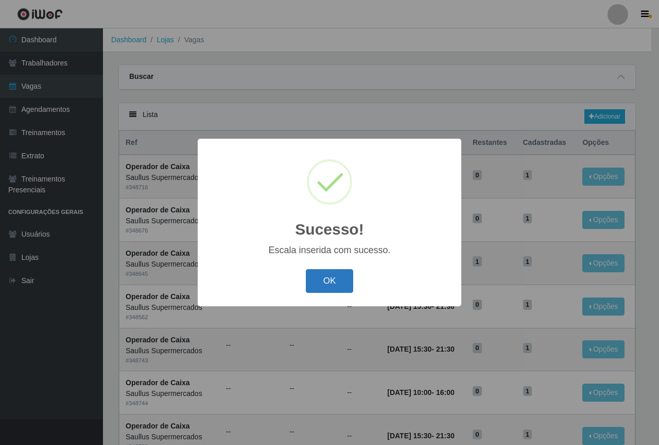
click at [328, 283] on button "OK" at bounding box center [330, 281] width 48 height 24
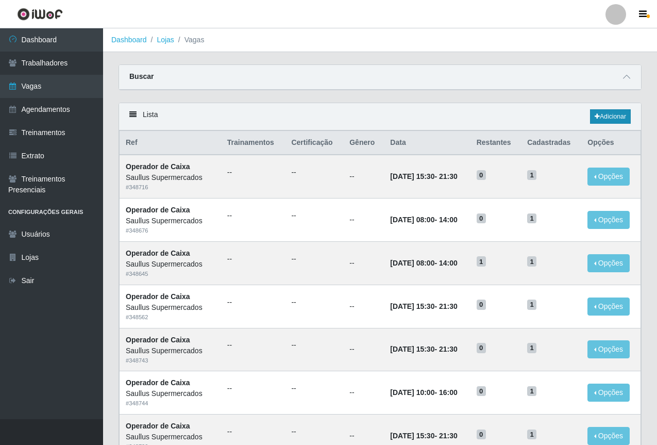
drag, startPoint x: 620, startPoint y: 109, endPoint x: 610, endPoint y: 118, distance: 13.1
click at [615, 114] on div "Lista Adicionar" at bounding box center [380, 116] width 522 height 27
click at [606, 116] on link "Adicionar" at bounding box center [610, 116] width 41 height 14
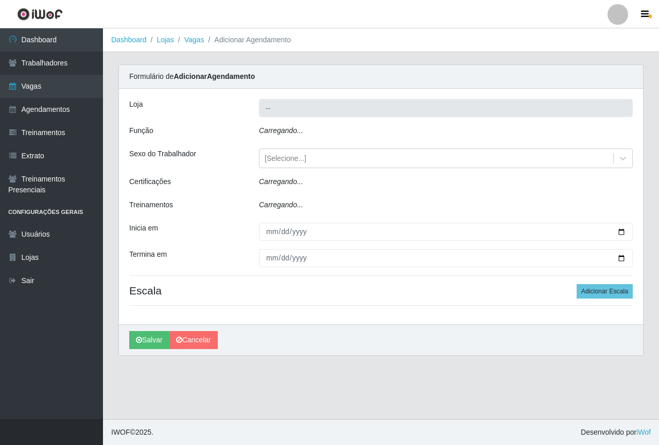
type input "Saullus Supermercados"
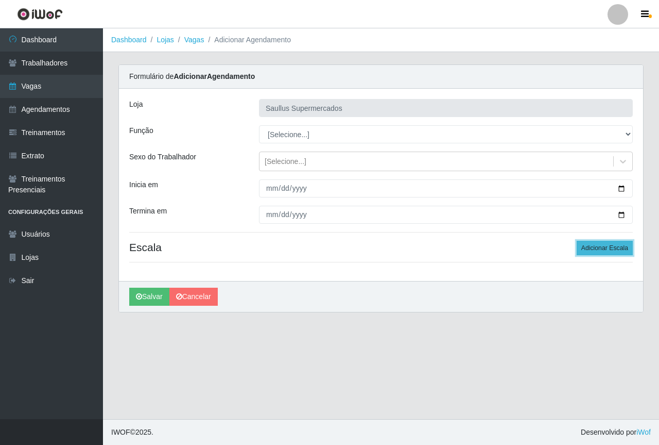
click at [592, 247] on button "Adicionar Escala" at bounding box center [605, 248] width 56 height 14
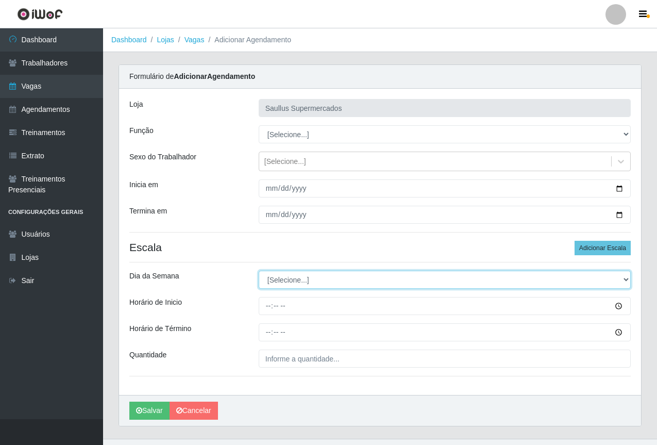
click at [283, 279] on select "[Selecione...] Segunda Terça Quarta Quinta Sexta Sábado Domingo" at bounding box center [445, 279] width 372 height 18
select select "4"
click at [259, 270] on select "[Selecione...] Segunda Terça Quarta Quinta Sexta Sábado Domingo" at bounding box center [445, 279] width 372 height 18
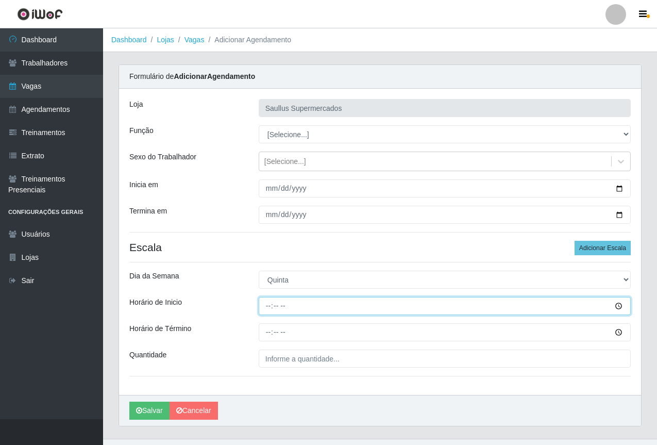
click at [269, 312] on input "Horário de Inicio" at bounding box center [445, 306] width 372 height 18
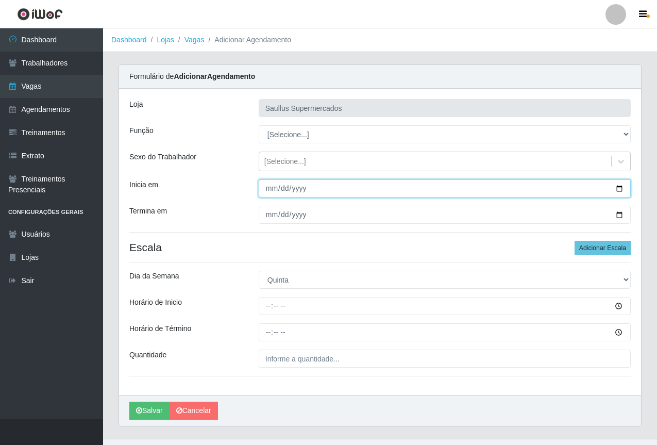
click at [268, 189] on input "Inicia em" at bounding box center [445, 188] width 372 height 18
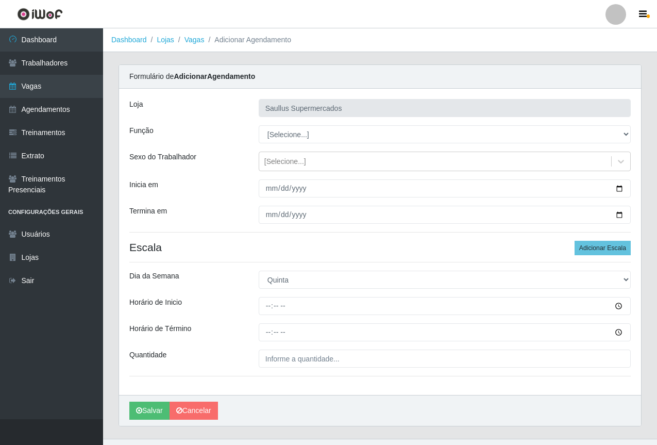
click at [230, 206] on div "Termina em" at bounding box center [186, 215] width 129 height 18
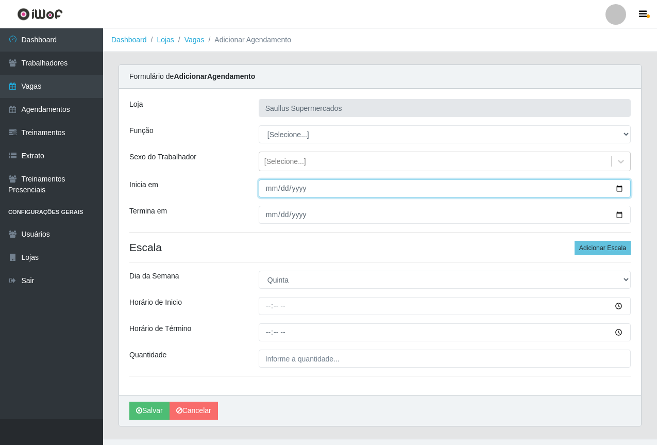
click at [269, 193] on input "2025-10-15" at bounding box center [445, 188] width 372 height 18
type input "2025-10-16"
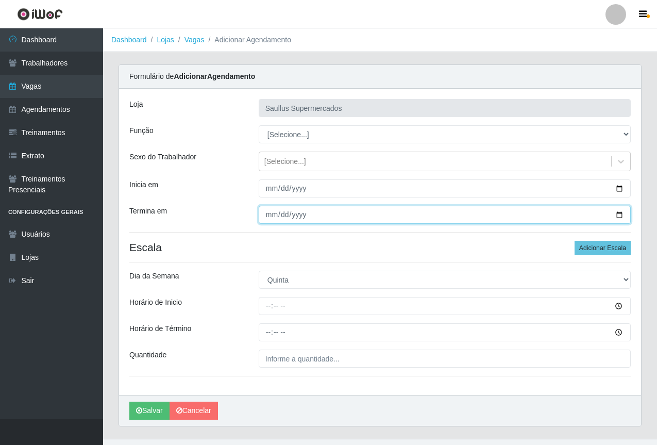
click at [273, 217] on input "Termina em" at bounding box center [445, 215] width 372 height 18
click at [273, 217] on input "0001-06-12" at bounding box center [445, 215] width 372 height 18
type input "2025-10-16"
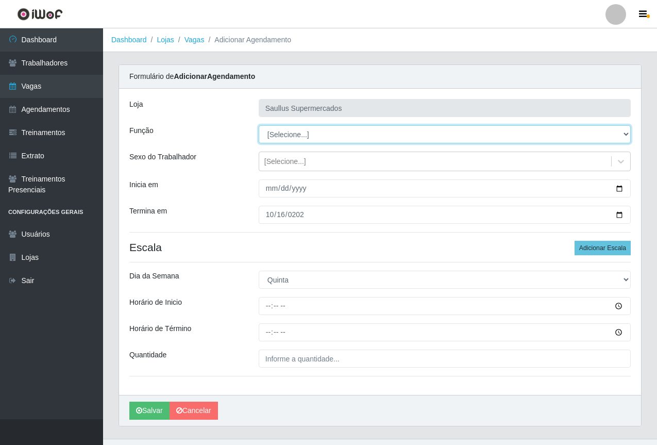
click at [298, 136] on select "[Selecione...] ASG ASG + ASG ++ Balconista de Açougue Balconista de Açougue + B…" at bounding box center [445, 134] width 372 height 18
select select "22"
click at [259, 125] on select "[Selecione...] ASG ASG + ASG ++ Balconista de Açougue Balconista de Açougue + B…" at bounding box center [445, 134] width 372 height 18
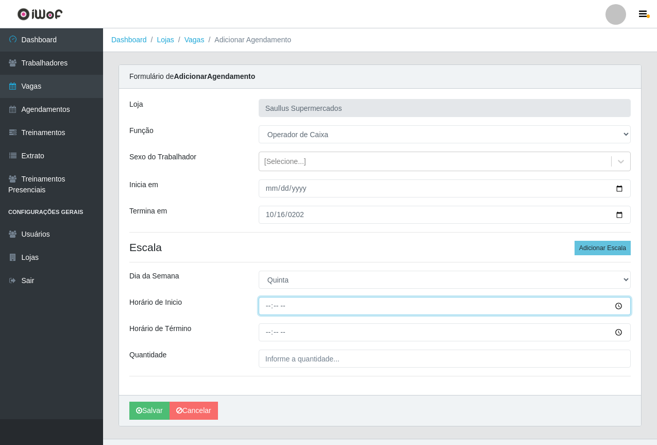
click at [269, 301] on input "Horário de Inicio" at bounding box center [445, 306] width 372 height 18
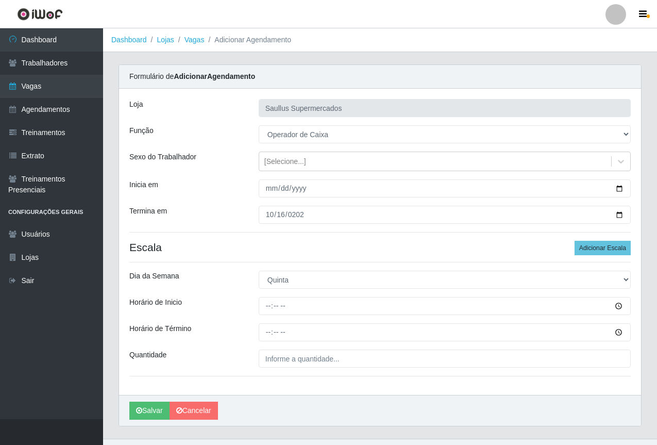
click at [321, 248] on h4 "Escala Adicionar Escala" at bounding box center [379, 247] width 501 height 13
click at [45, 96] on link "Vagas" at bounding box center [51, 86] width 103 height 23
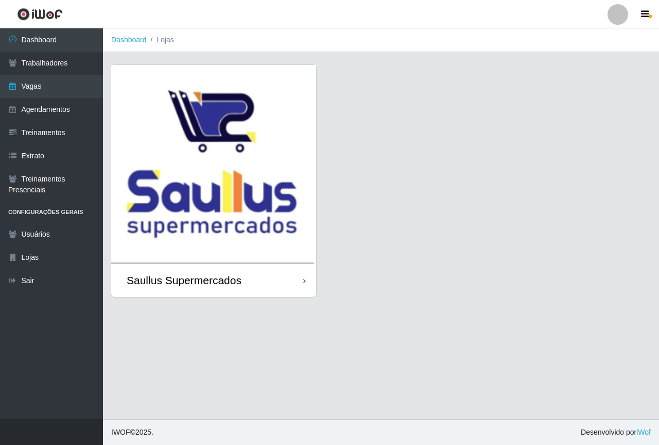
click at [244, 198] on img at bounding box center [213, 164] width 205 height 198
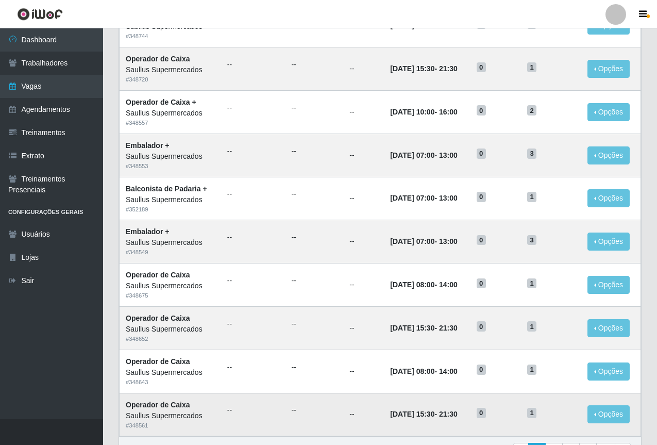
scroll to position [429, 0]
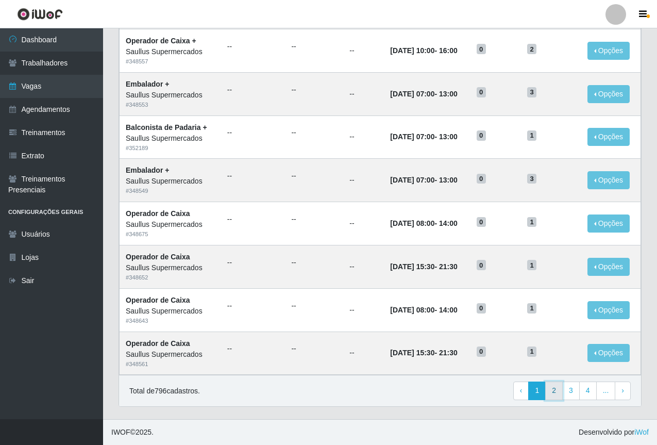
click at [556, 392] on link "2" at bounding box center [554, 390] width 18 height 19
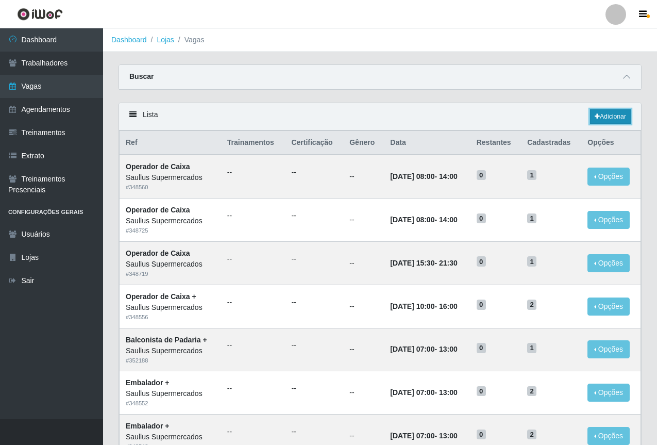
click at [611, 121] on link "Adicionar" at bounding box center [610, 116] width 41 height 14
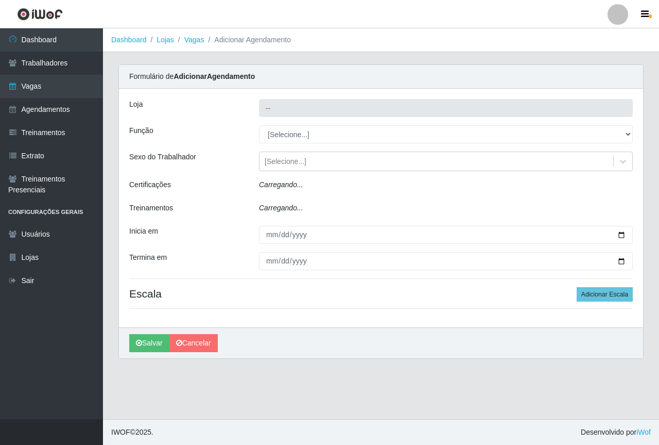
type input "Saullus Supermercados"
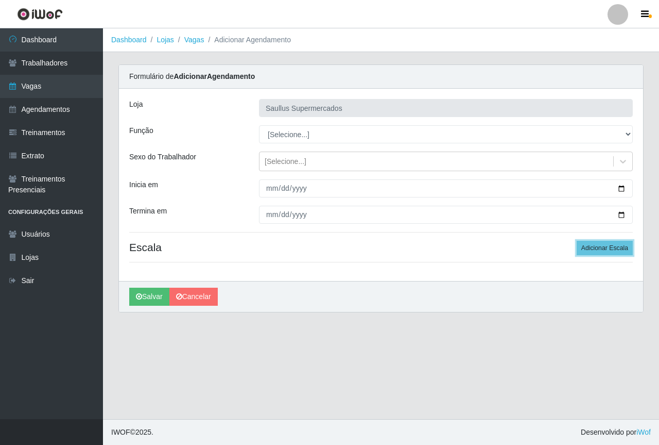
drag, startPoint x: 605, startPoint y: 244, endPoint x: 483, endPoint y: 223, distance: 124.0
click at [604, 245] on button "Adicionar Escala" at bounding box center [605, 248] width 56 height 14
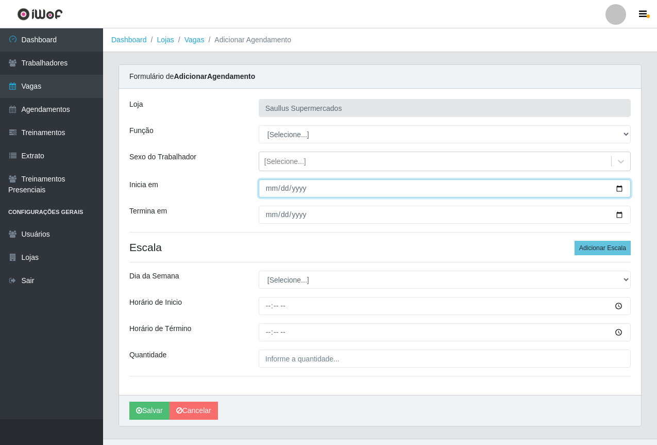
drag, startPoint x: 273, startPoint y: 183, endPoint x: 268, endPoint y: 186, distance: 5.3
click at [269, 184] on input "Inicia em" at bounding box center [445, 188] width 372 height 18
type input "[DATE]"
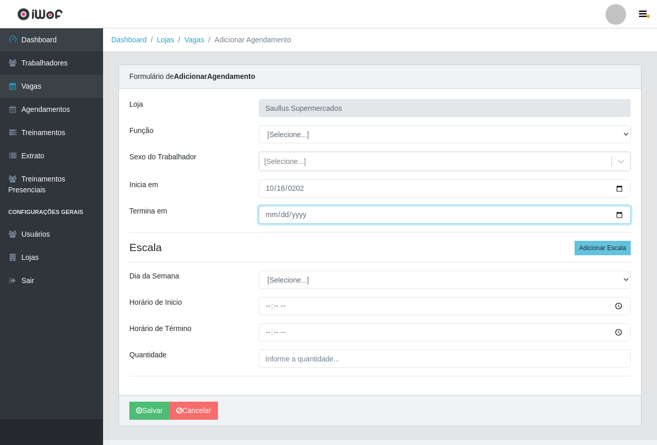
click at [272, 215] on input "Termina em" at bounding box center [445, 215] width 372 height 18
type input "[DATE]"
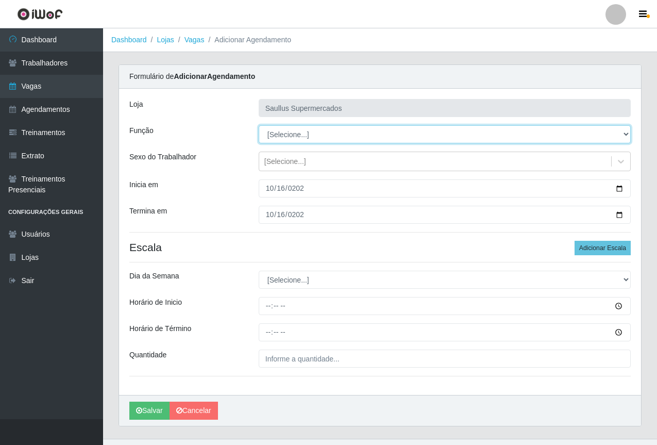
click at [298, 138] on select "[Selecione...] ASG ASG + ASG ++ Balconista de Açougue Balconista de Açougue + B…" at bounding box center [445, 134] width 372 height 18
select select "22"
click at [259, 125] on select "[Selecione...] ASG ASG + ASG ++ Balconista de Açougue Balconista de Açougue + B…" at bounding box center [445, 134] width 372 height 18
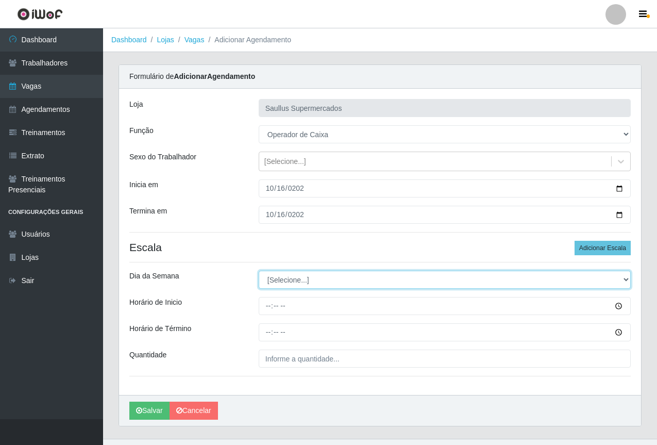
drag, startPoint x: 376, startPoint y: 277, endPoint x: 360, endPoint y: 287, distance: 18.7
click at [373, 278] on select "[Selecione...] Segunda Terça Quarta Quinta Sexta Sábado Domingo" at bounding box center [445, 279] width 372 height 18
select select "4"
click at [259, 270] on select "[Selecione...] Segunda Terça Quarta Quinta Sexta Sábado Domingo" at bounding box center [445, 279] width 372 height 18
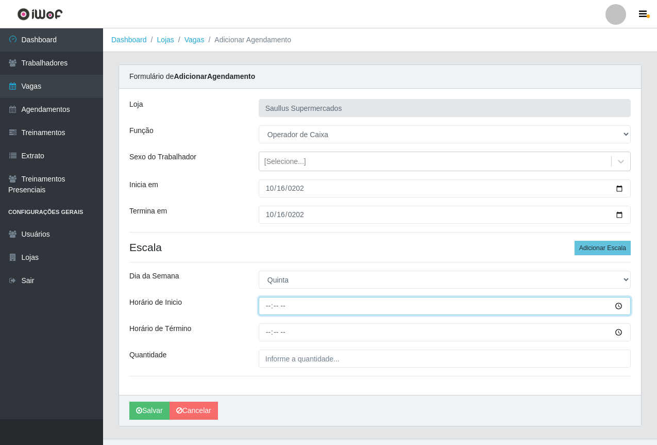
click at [268, 311] on input "Horário de Inicio" at bounding box center [445, 306] width 372 height 18
type input "15:30"
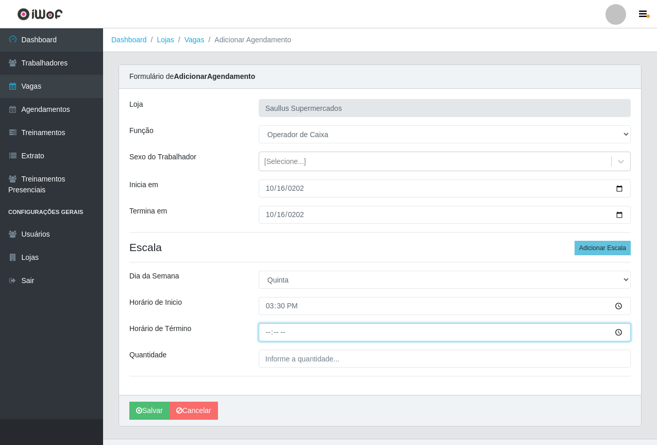
click at [268, 332] on input "Horário de Término" at bounding box center [445, 332] width 372 height 18
type input "21:30"
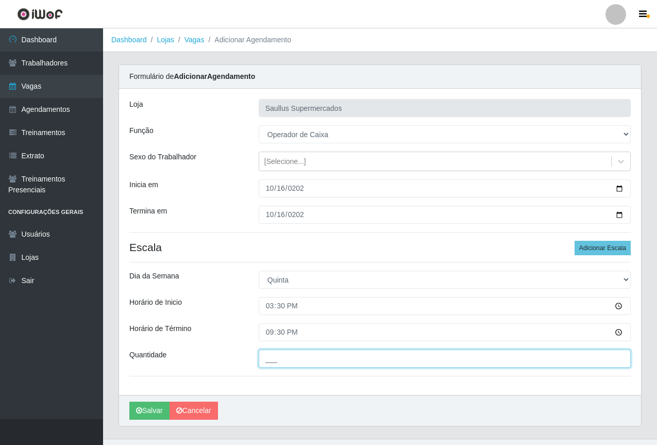
drag, startPoint x: 283, startPoint y: 355, endPoint x: 295, endPoint y: 363, distance: 14.3
click at [283, 355] on input "___" at bounding box center [445, 358] width 372 height 18
type input "1__"
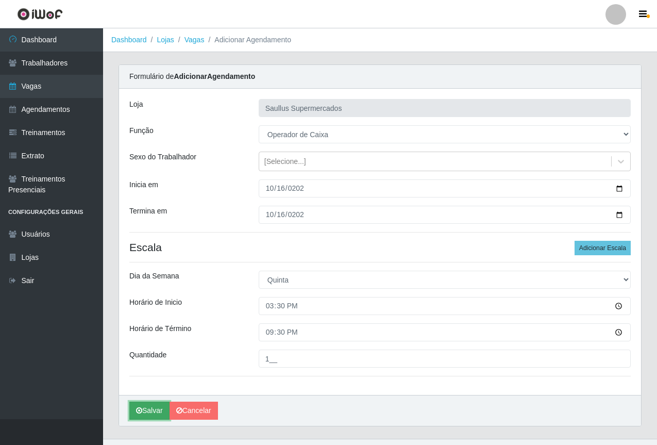
click at [150, 411] on button "Salvar" at bounding box center [149, 410] width 40 height 18
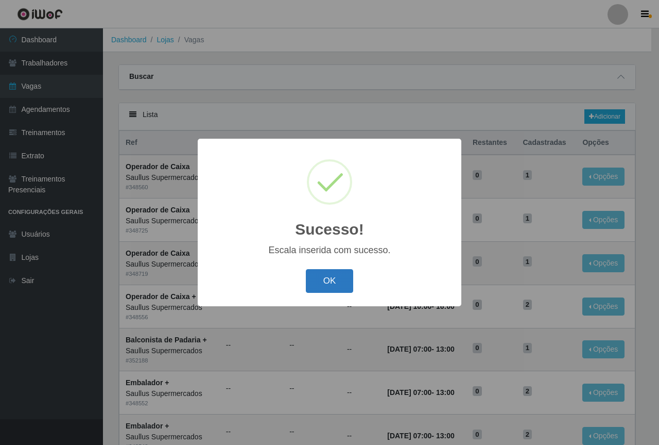
click at [331, 275] on button "OK" at bounding box center [330, 281] width 48 height 24
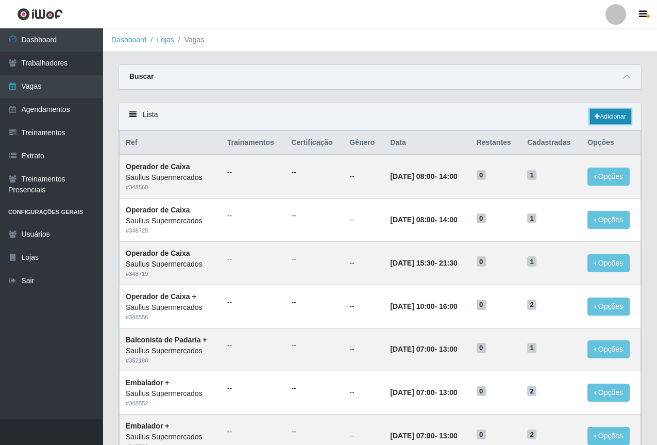
click at [604, 111] on link "Adicionar" at bounding box center [610, 116] width 41 height 14
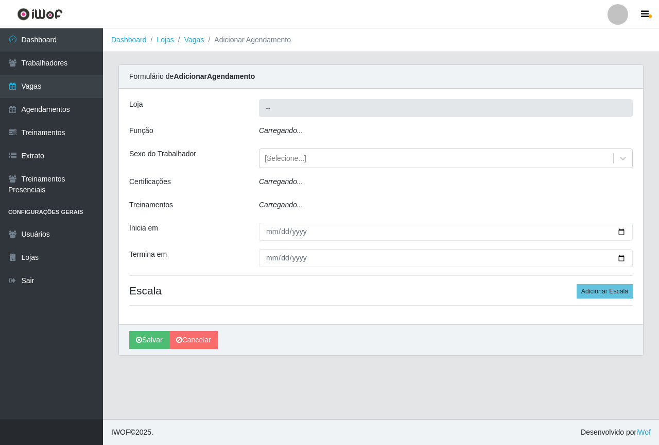
type input "Saullus Supermercados"
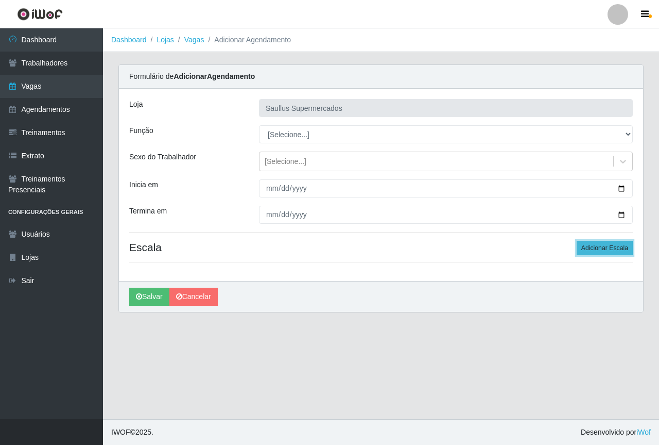
click at [600, 246] on button "Adicionar Escala" at bounding box center [605, 248] width 56 height 14
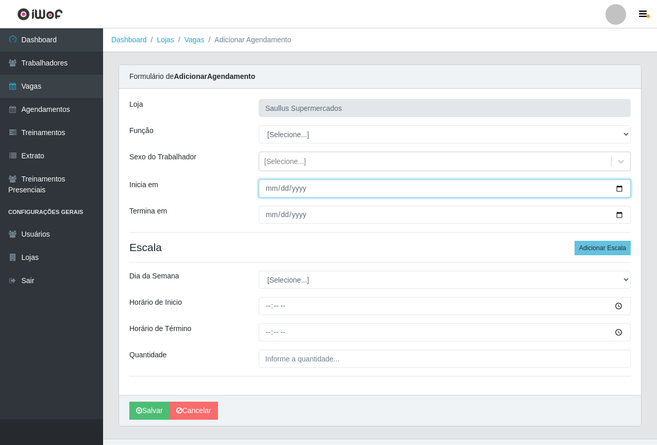
click at [264, 188] on input "Inicia em" at bounding box center [445, 188] width 372 height 18
type input "2025-10-17"
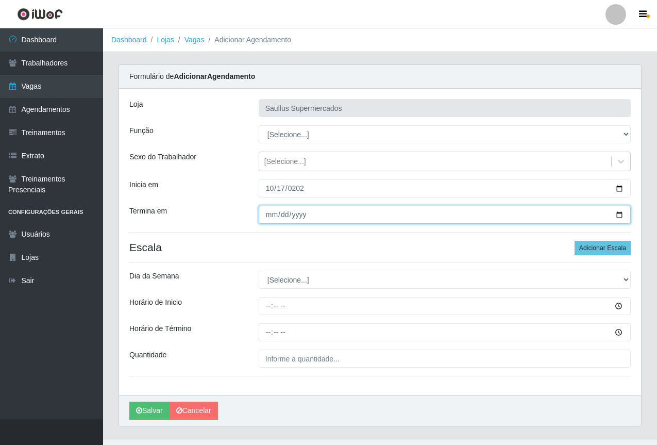
click at [275, 223] on input "Termina em" at bounding box center [445, 215] width 372 height 18
type input "2025-10-17"
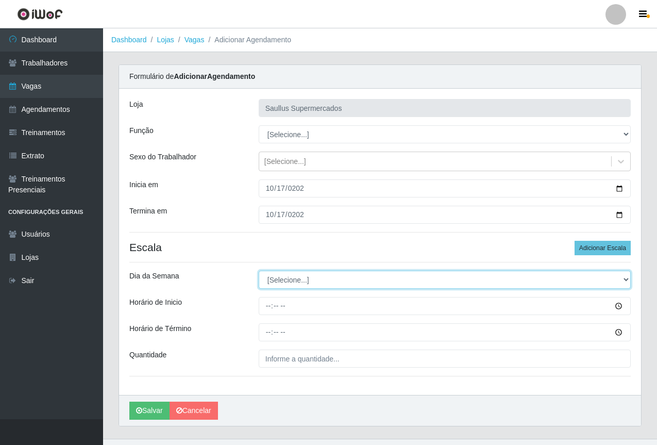
click at [289, 279] on select "[Selecione...] Segunda Terça Quarta Quinta Sexta Sábado Domingo" at bounding box center [445, 279] width 372 height 18
select select "5"
click at [259, 270] on select "[Selecione...] Segunda Terça Quarta Quinta Sexta Sábado Domingo" at bounding box center [445, 279] width 372 height 18
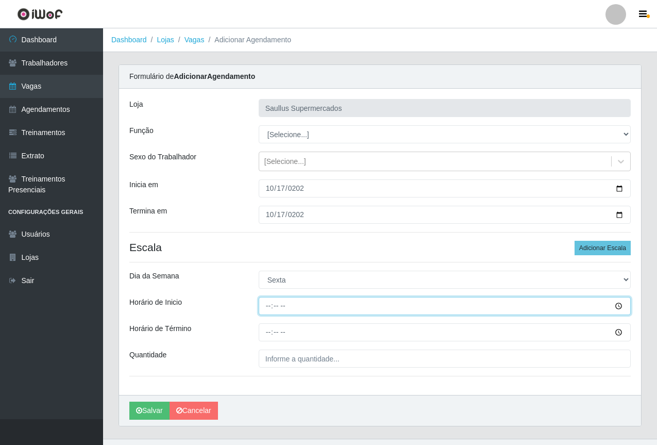
click at [269, 310] on input "Horário de Inicio" at bounding box center [445, 306] width 372 height 18
type input "15:30"
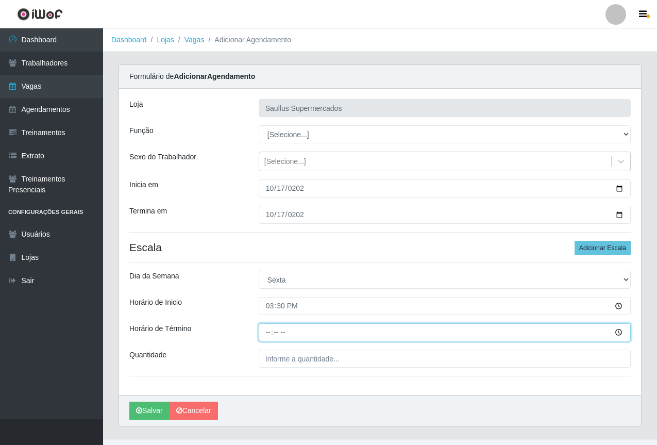
click at [269, 333] on input "Horário de Término" at bounding box center [445, 332] width 372 height 18
type input "21:30"
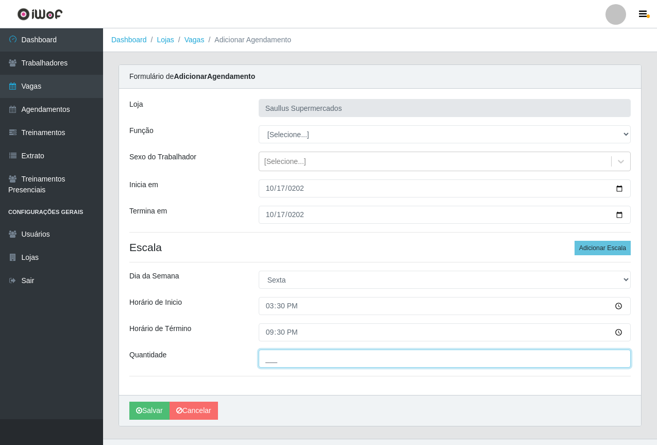
drag, startPoint x: 275, startPoint y: 353, endPoint x: 302, endPoint y: 367, distance: 30.6
click at [275, 353] on input "___" at bounding box center [445, 358] width 372 height 18
type input "1__"
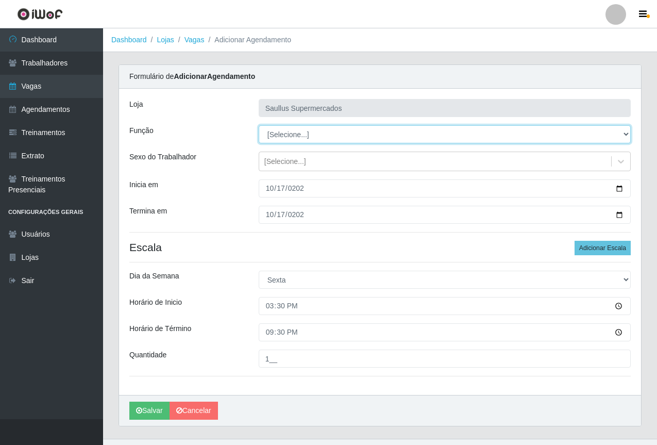
click at [290, 137] on select "[Selecione...] ASG ASG + ASG ++ Balconista de Açougue Balconista de Açougue + B…" at bounding box center [445, 134] width 372 height 18
select select "22"
click at [259, 125] on select "[Selecione...] ASG ASG + ASG ++ Balconista de Açougue Balconista de Açougue + B…" at bounding box center [445, 134] width 372 height 18
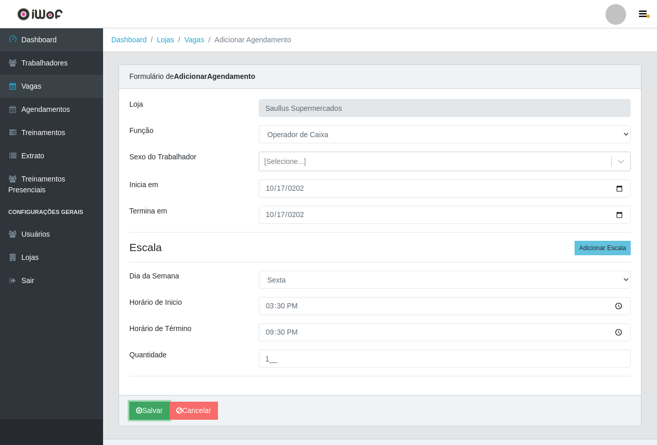
click at [144, 412] on button "Salvar" at bounding box center [149, 410] width 40 height 18
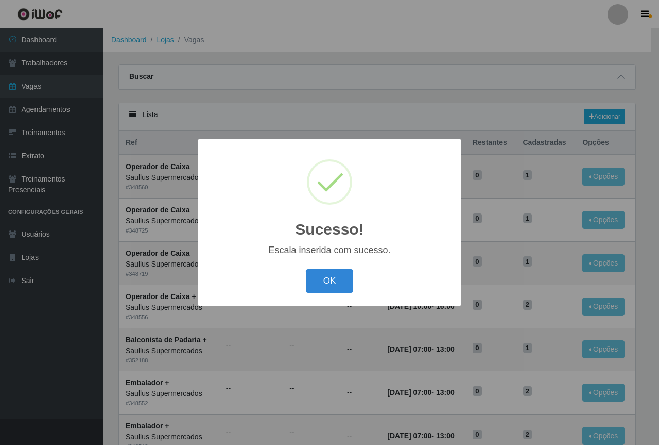
drag, startPoint x: 321, startPoint y: 274, endPoint x: 343, endPoint y: 263, distance: 24.0
click at [322, 273] on button "OK" at bounding box center [330, 281] width 48 height 24
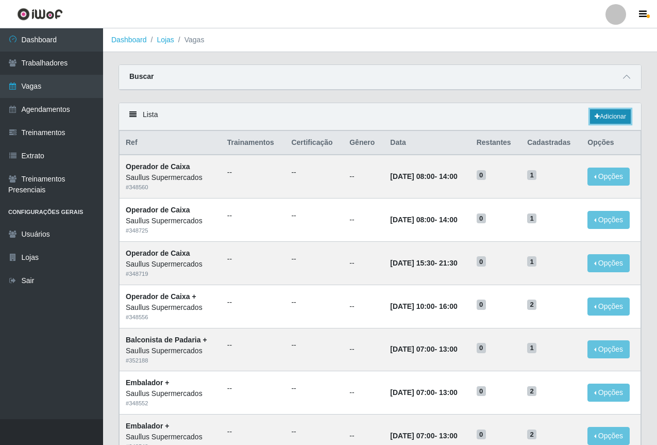
click at [614, 116] on link "Adicionar" at bounding box center [610, 116] width 41 height 14
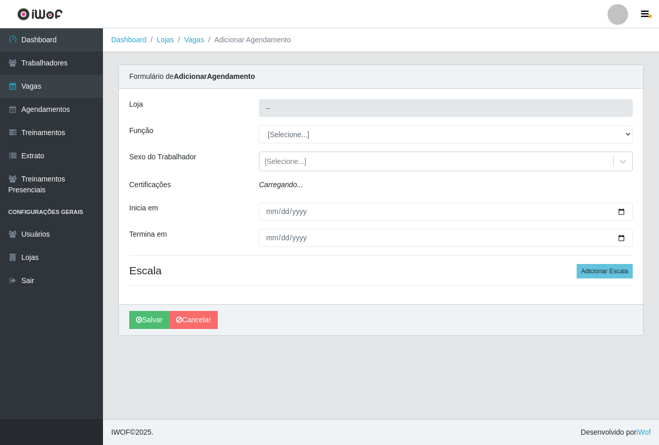
type input "Saullus Supermercados"
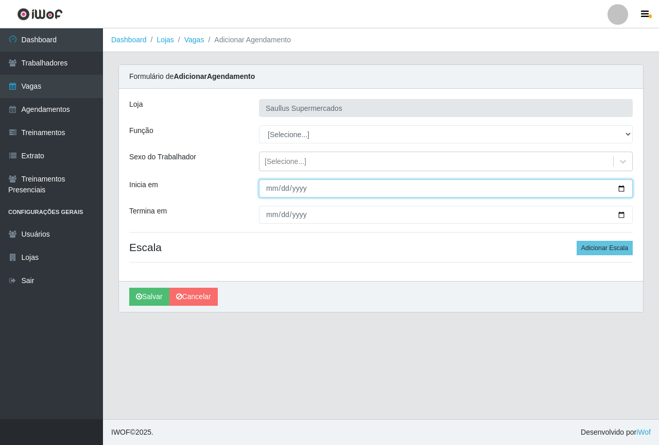
click at [269, 188] on input "Inicia em" at bounding box center [446, 188] width 374 height 18
type input "2025-10-18"
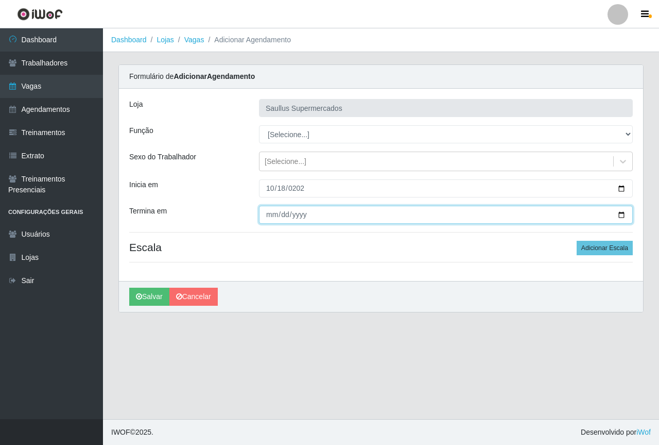
click at [267, 214] on input "Termina em" at bounding box center [446, 215] width 374 height 18
type input "2025-10-18"
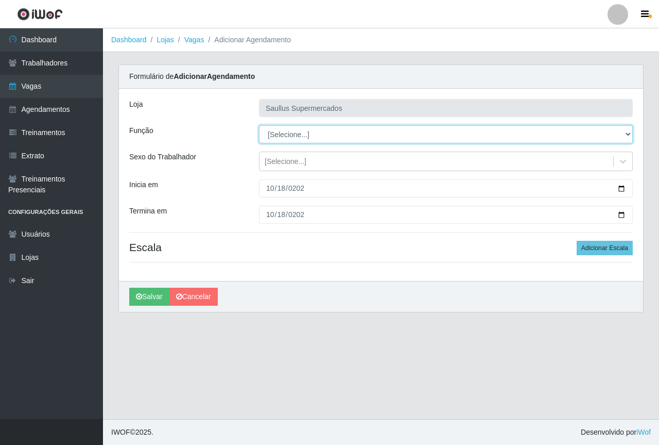
click at [298, 139] on select "[Selecione...] ASG ASG + ASG ++ Balconista de Açougue Balconista de Açougue + B…" at bounding box center [446, 134] width 374 height 18
select select "22"
click at [259, 125] on select "[Selecione...] ASG ASG + ASG ++ Balconista de Açougue Balconista de Açougue + B…" at bounding box center [446, 134] width 374 height 18
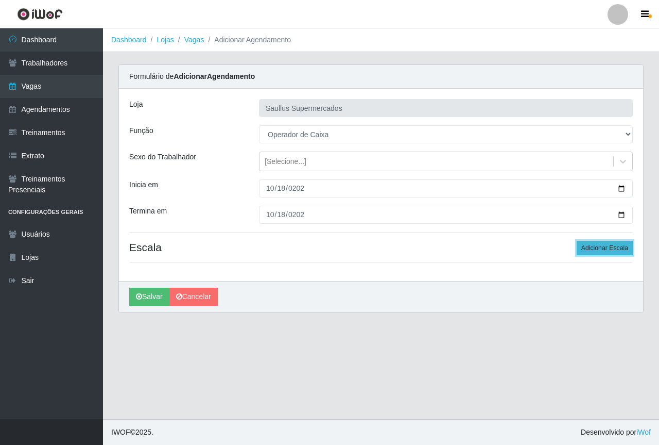
click at [609, 246] on button "Adicionar Escala" at bounding box center [605, 248] width 56 height 14
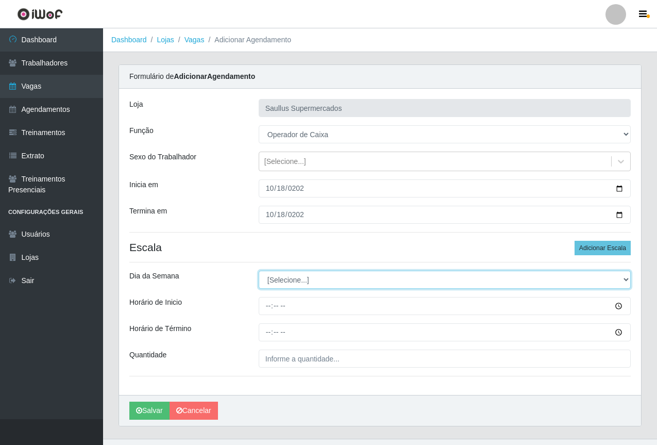
click at [286, 284] on select "[Selecione...] Segunda Terça Quarta Quinta Sexta Sábado Domingo" at bounding box center [445, 279] width 372 height 18
select select "6"
click at [259, 270] on select "[Selecione...] Segunda Terça Quarta Quinta Sexta Sábado Domingo" at bounding box center [445, 279] width 372 height 18
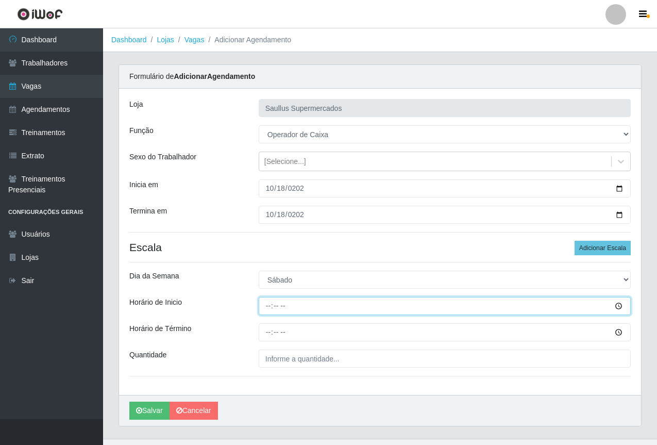
click at [266, 305] on input "Horário de Inicio" at bounding box center [445, 306] width 372 height 18
type input "15:30"
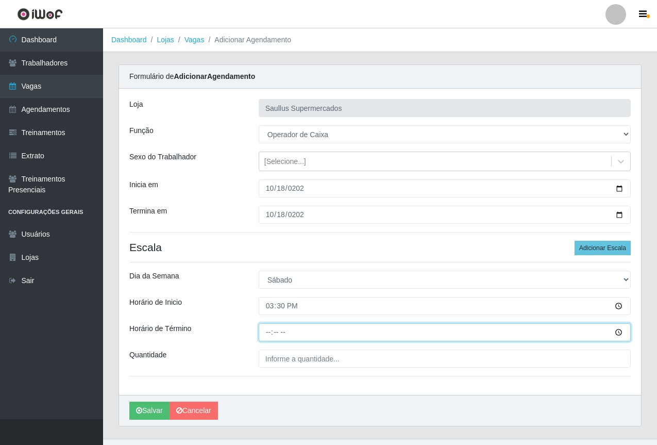
click at [260, 337] on input "Horário de Término" at bounding box center [445, 332] width 372 height 18
type input "21:30"
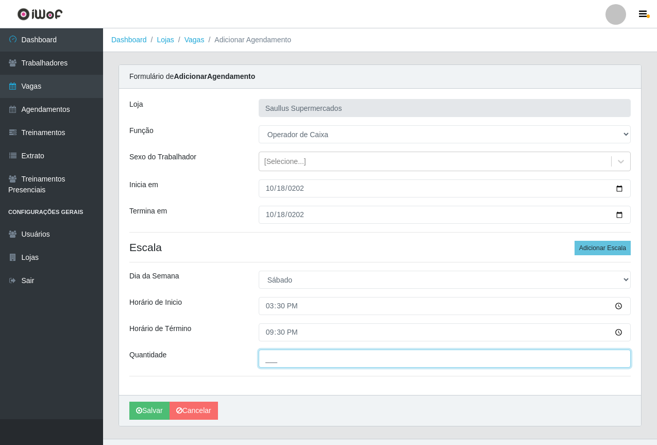
click at [361, 353] on input "___" at bounding box center [445, 358] width 372 height 18
click at [286, 362] on input "2__" at bounding box center [445, 358] width 372 height 18
click at [273, 358] on input "2__" at bounding box center [445, 358] width 372 height 18
click at [273, 359] on input "2__" at bounding box center [445, 358] width 372 height 18
type input "1__"
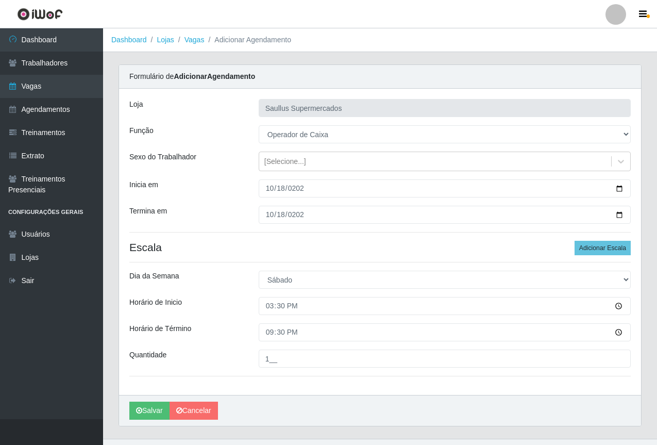
click at [377, 389] on div "Loja Saullus Supermercados Função [Selecione...] ASG ASG + ASG ++ Balconista de…" at bounding box center [380, 242] width 522 height 306
click at [152, 409] on button "Salvar" at bounding box center [149, 410] width 40 height 18
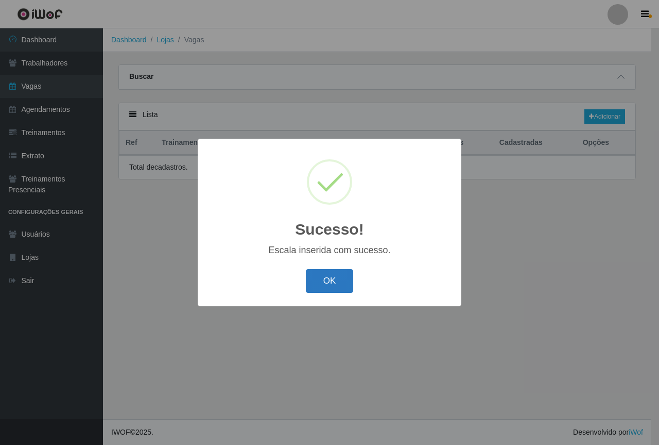
click at [342, 276] on button "OK" at bounding box center [330, 281] width 48 height 24
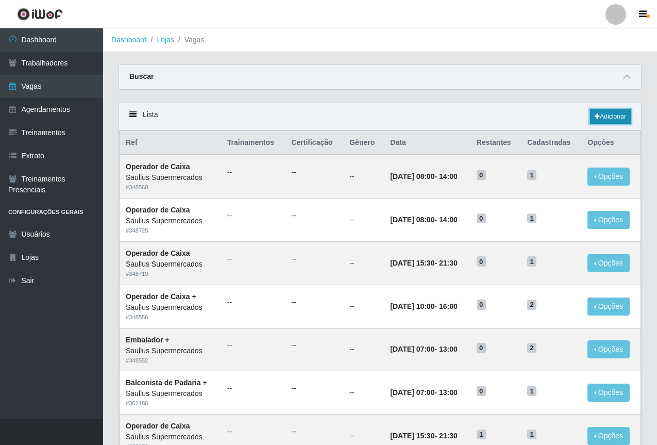
click at [614, 116] on link "Adicionar" at bounding box center [610, 116] width 41 height 14
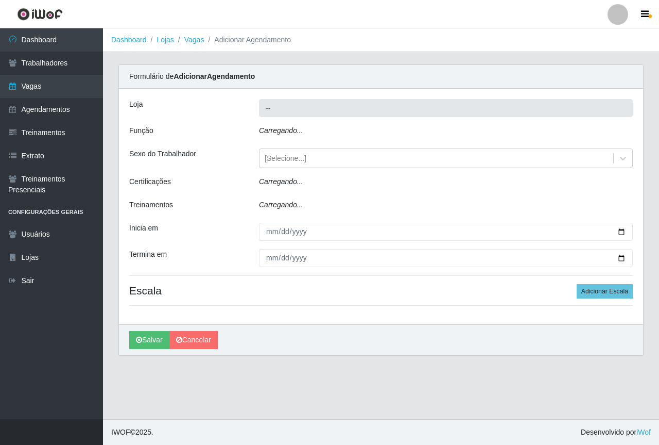
type input "Saullus Supermercados"
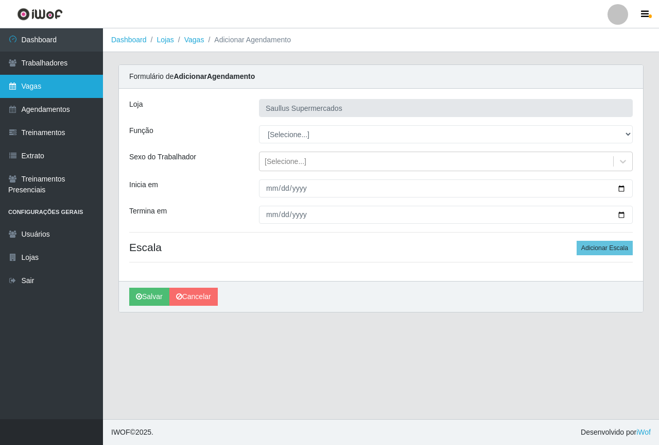
click at [48, 90] on link "Vagas" at bounding box center [51, 86] width 103 height 23
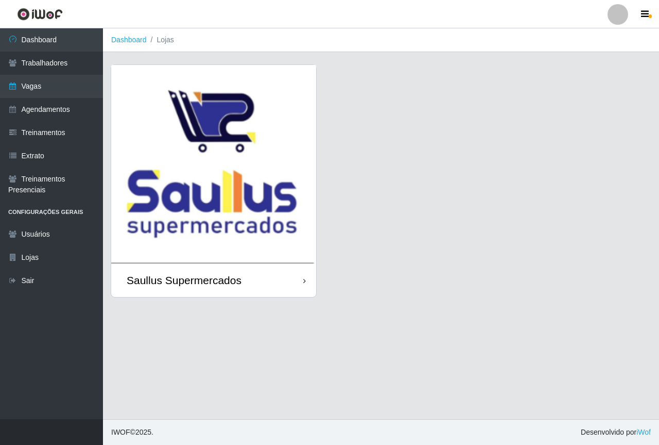
click at [211, 195] on img at bounding box center [213, 164] width 205 height 198
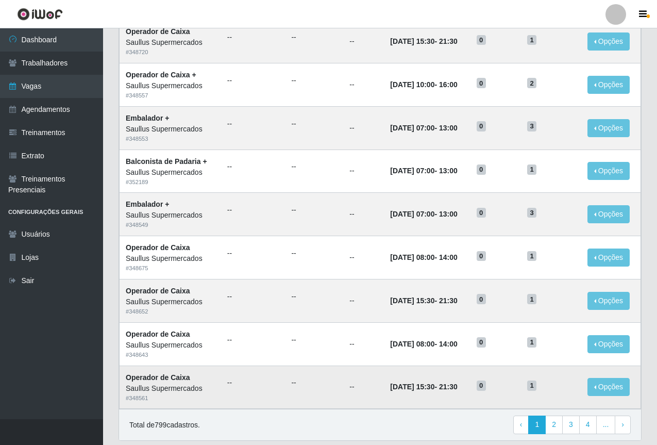
scroll to position [429, 0]
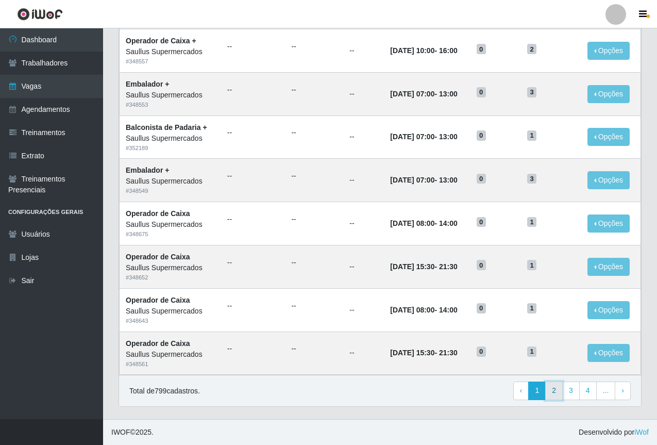
click at [558, 392] on link "2" at bounding box center [554, 390] width 18 height 19
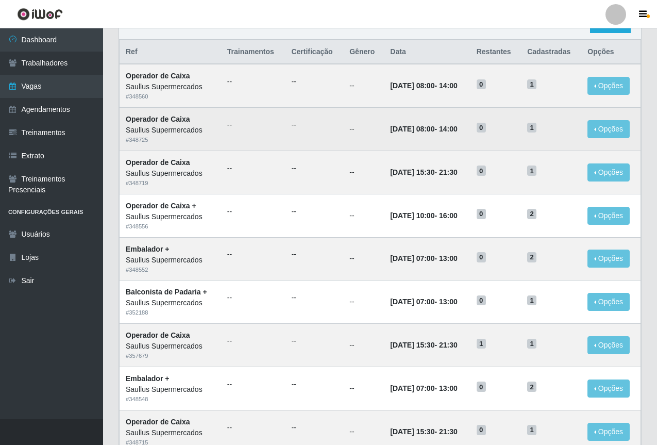
scroll to position [16, 0]
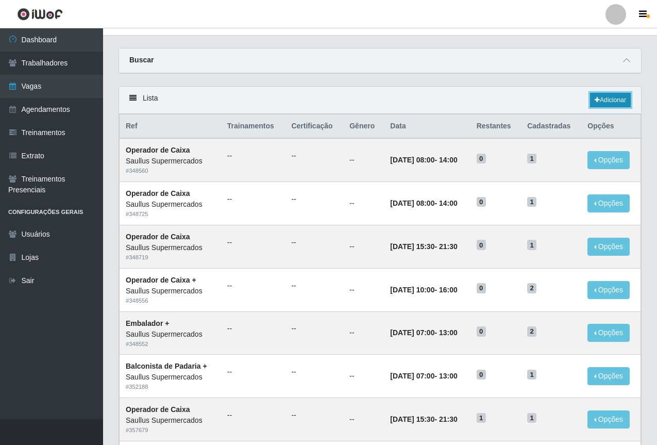
click at [596, 106] on link "Adicionar" at bounding box center [610, 100] width 41 height 14
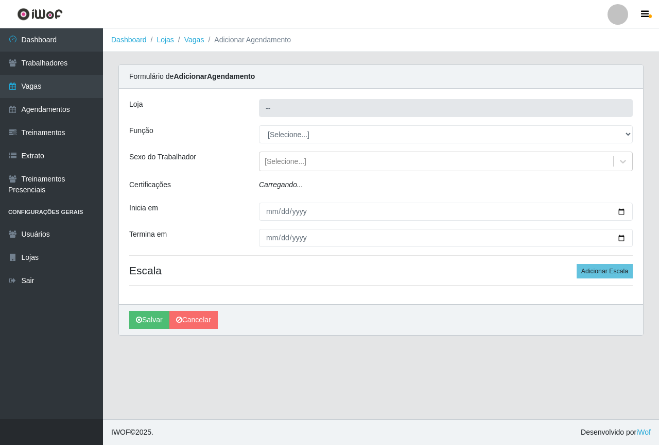
type input "Saullus Supermercados"
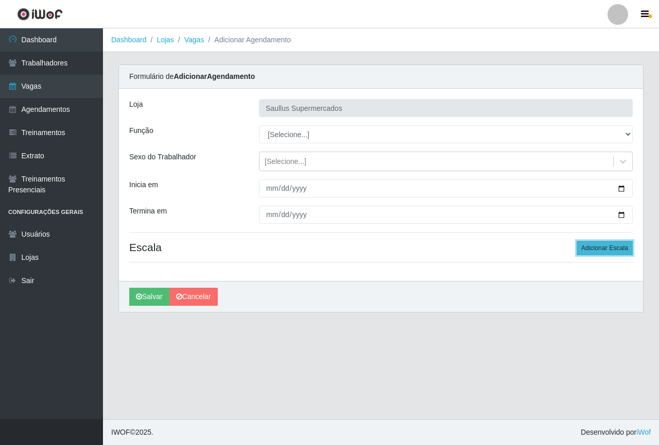
click at [593, 249] on button "Adicionar Escala" at bounding box center [605, 248] width 56 height 14
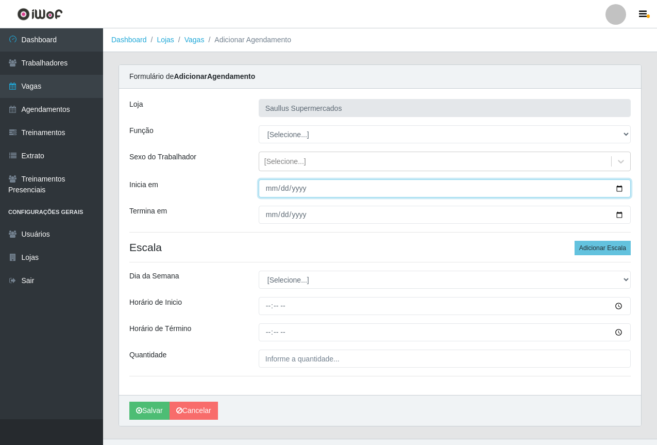
click at [271, 192] on input "Inicia em" at bounding box center [445, 188] width 372 height 18
type input "[DATE]"
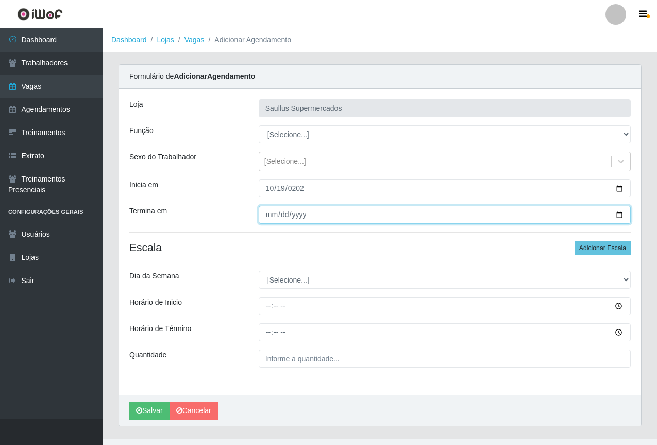
click at [276, 215] on input "Termina em" at bounding box center [445, 215] width 372 height 18
type input "[DATE]"
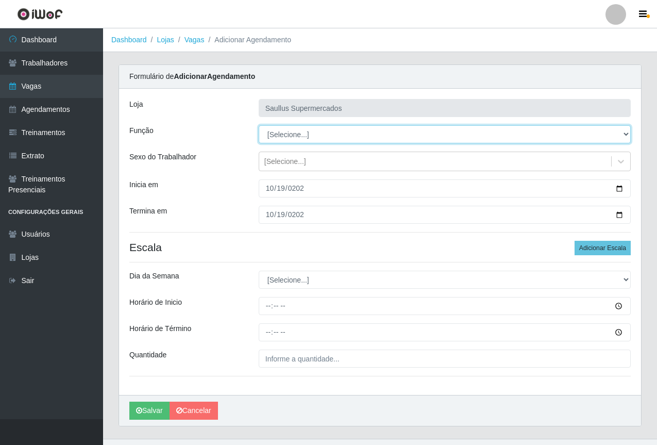
drag, startPoint x: 284, startPoint y: 135, endPoint x: 280, endPoint y: 141, distance: 6.9
click at [284, 135] on select "[Selecione...] ASG ASG + ASG ++ Balconista de Açougue Balconista de Açougue + B…" at bounding box center [445, 134] width 372 height 18
select select "72"
click at [259, 125] on select "[Selecione...] ASG ASG + ASG ++ Balconista de Açougue Balconista de Açougue + B…" at bounding box center [445, 134] width 372 height 18
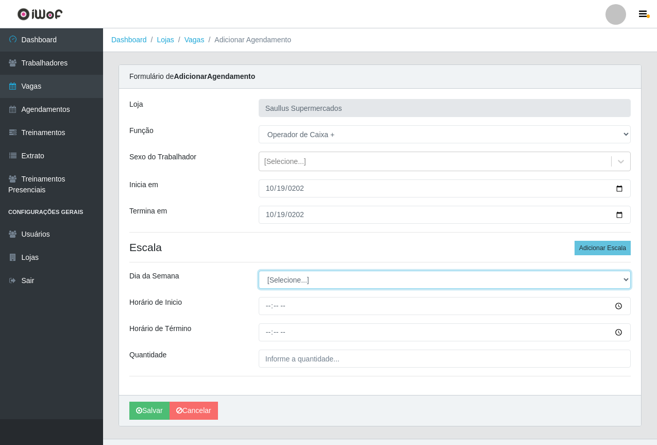
click at [288, 280] on select "[Selecione...] Segunda Terça Quarta Quinta Sexta Sábado Domingo" at bounding box center [445, 279] width 372 height 18
select select "0"
click at [259, 270] on select "[Selecione...] Segunda Terça Quarta Quinta Sexta Sábado Domingo" at bounding box center [445, 279] width 372 height 18
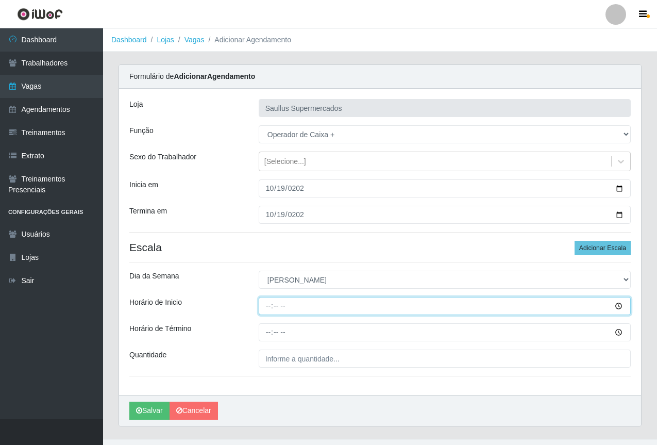
click at [265, 310] on input "Horário de Inicio" at bounding box center [445, 306] width 372 height 18
type input "07:00"
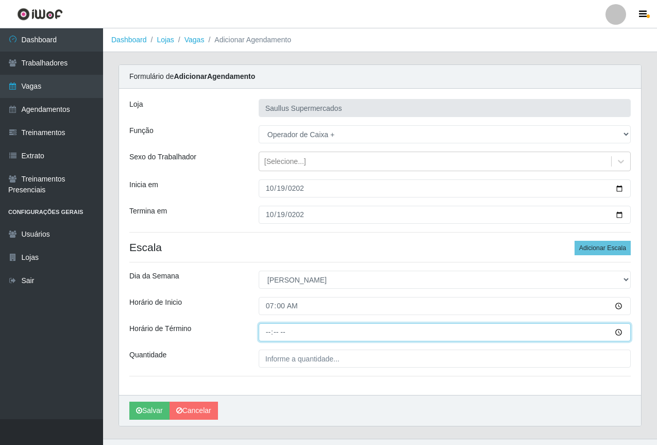
click at [264, 334] on input "Horário de Término" at bounding box center [445, 332] width 372 height 18
type input "13:00"
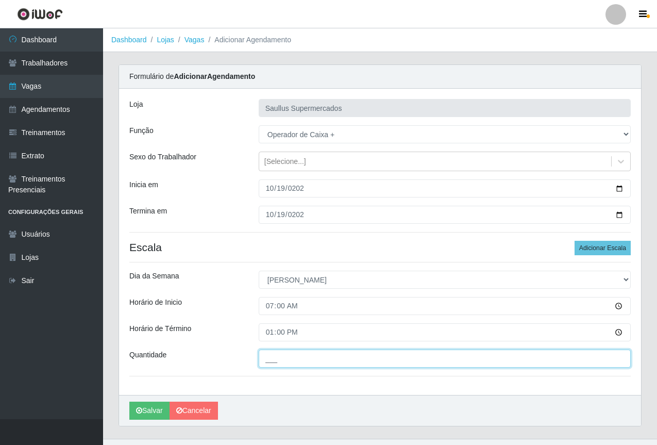
drag, startPoint x: 281, startPoint y: 358, endPoint x: 304, endPoint y: 373, distance: 27.4
click at [282, 358] on input "___" at bounding box center [445, 358] width 372 height 18
type input "1__"
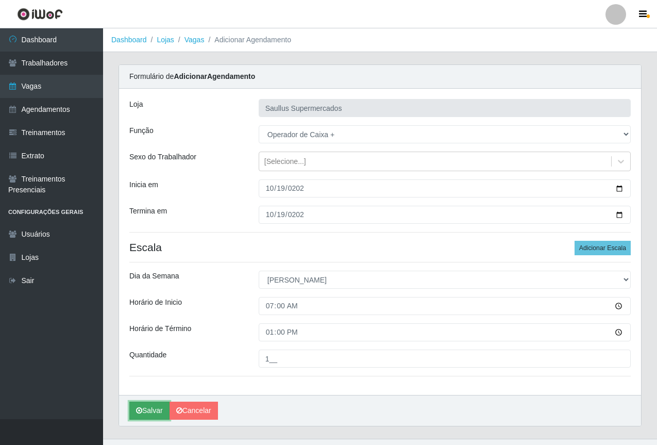
click at [150, 415] on button "Salvar" at bounding box center [149, 410] width 40 height 18
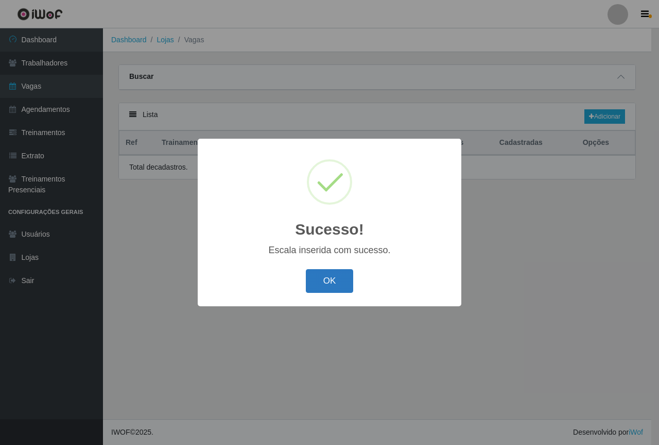
click at [333, 277] on button "OK" at bounding box center [330, 281] width 48 height 24
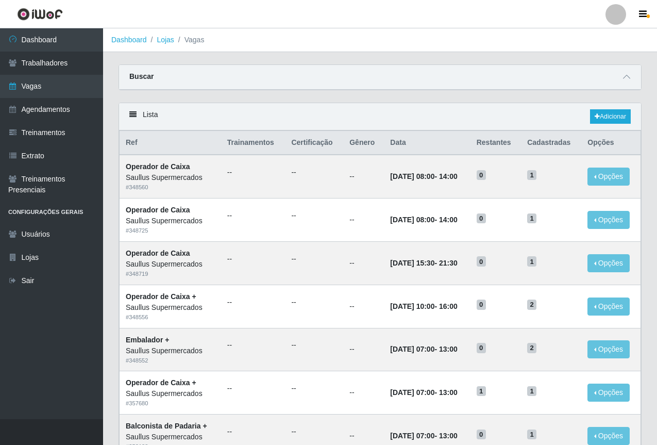
click at [529, 120] on div "Lista Adicionar" at bounding box center [380, 116] width 522 height 27
